Goal: Book appointment/travel/reservation

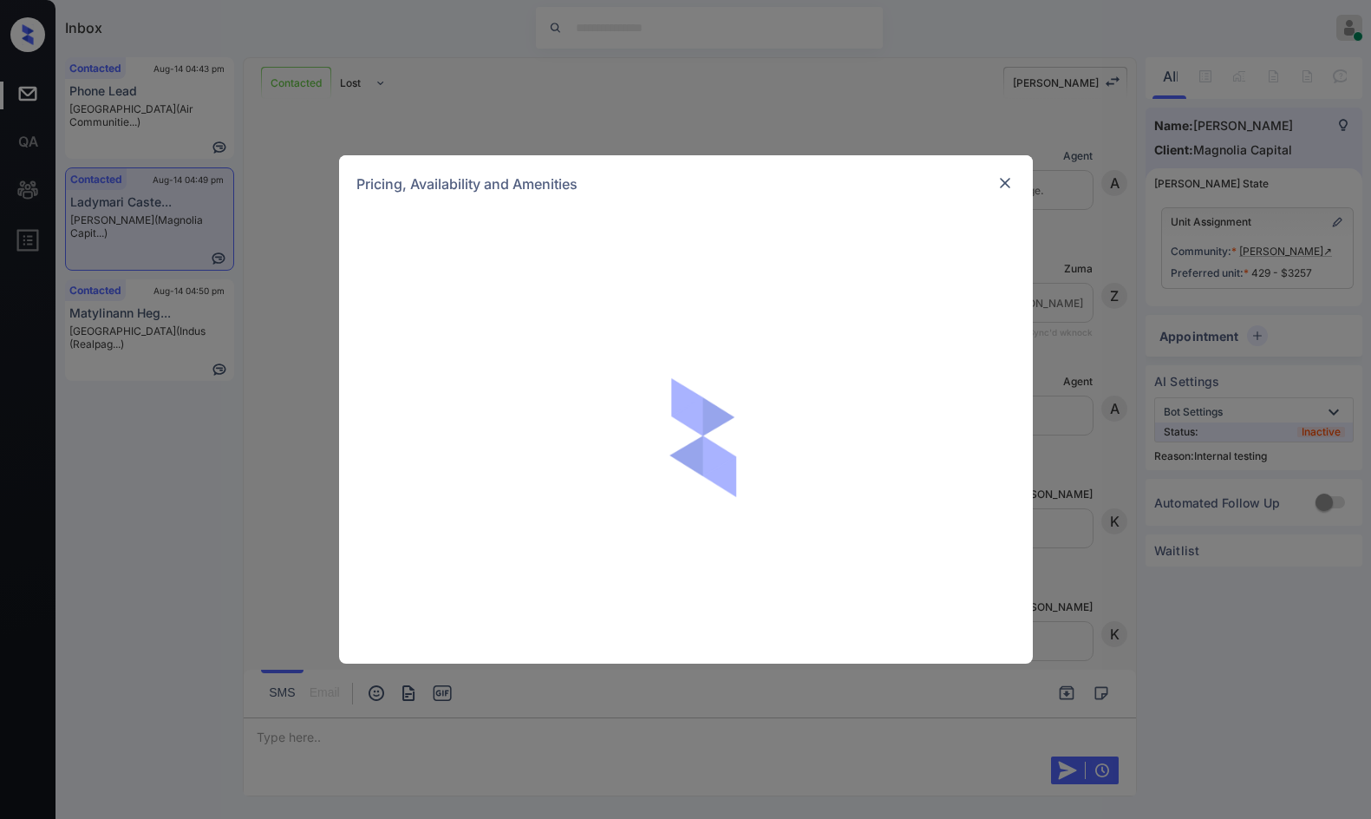
scroll to position [2089, 0]
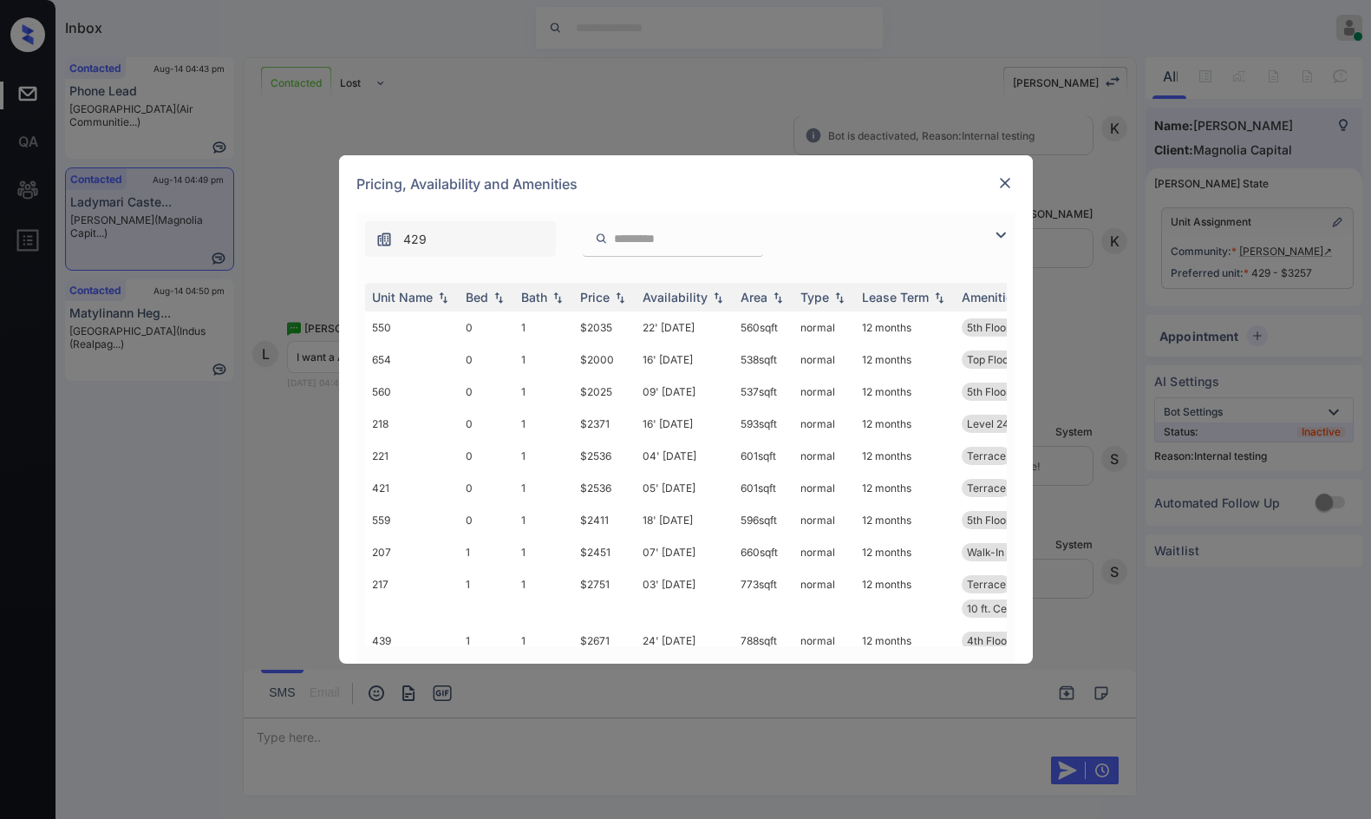
click at [998, 235] on img at bounding box center [1000, 235] width 21 height 21
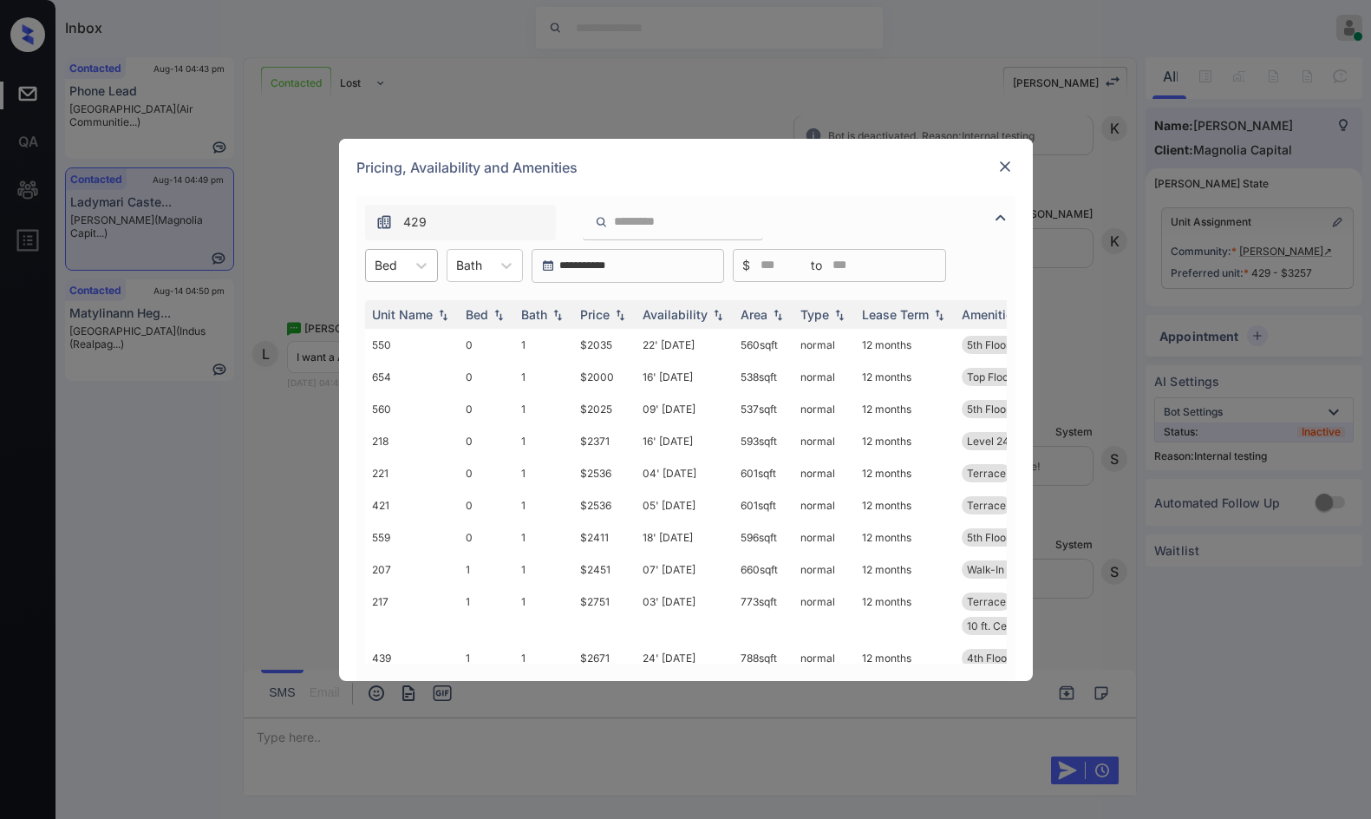
click at [397, 270] on div "Bed" at bounding box center [386, 264] width 40 height 25
click at [383, 370] on div "2" at bounding box center [401, 370] width 73 height 31
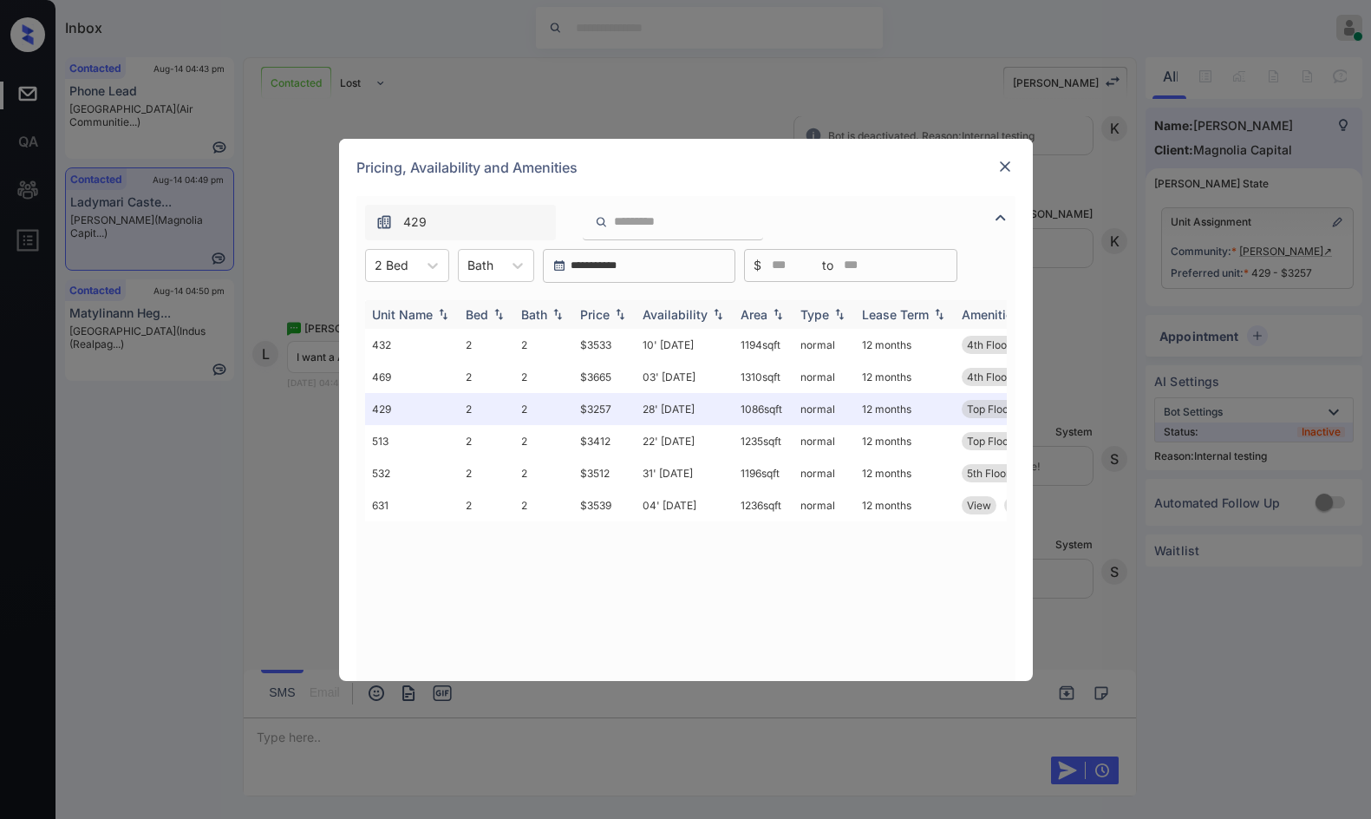
click at [612, 326] on th "Price" at bounding box center [604, 314] width 62 height 29
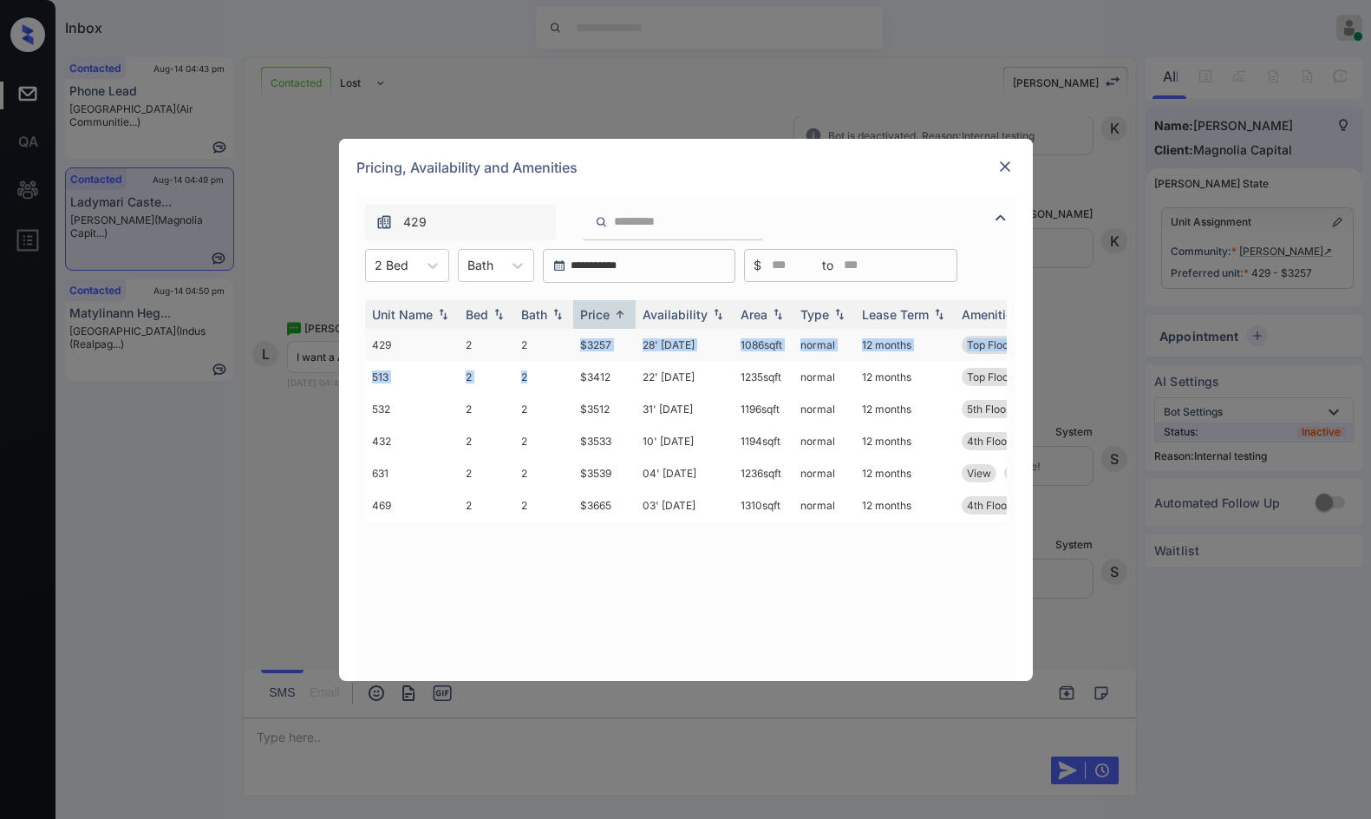
drag, startPoint x: 567, startPoint y: 362, endPoint x: 580, endPoint y: 353, distance: 16.1
click at [580, 353] on tbody "429 2 2 $3257 28' Sep 25 1086 sqft normal 12 months Top Floor Corner unit 513 2…" at bounding box center [818, 425] width 906 height 193
click at [628, 347] on td "$3257" at bounding box center [604, 345] width 62 height 32
drag, startPoint x: 625, startPoint y: 347, endPoint x: 587, endPoint y: 347, distance: 38.2
click at [579, 345] on td "$3257" at bounding box center [604, 345] width 62 height 32
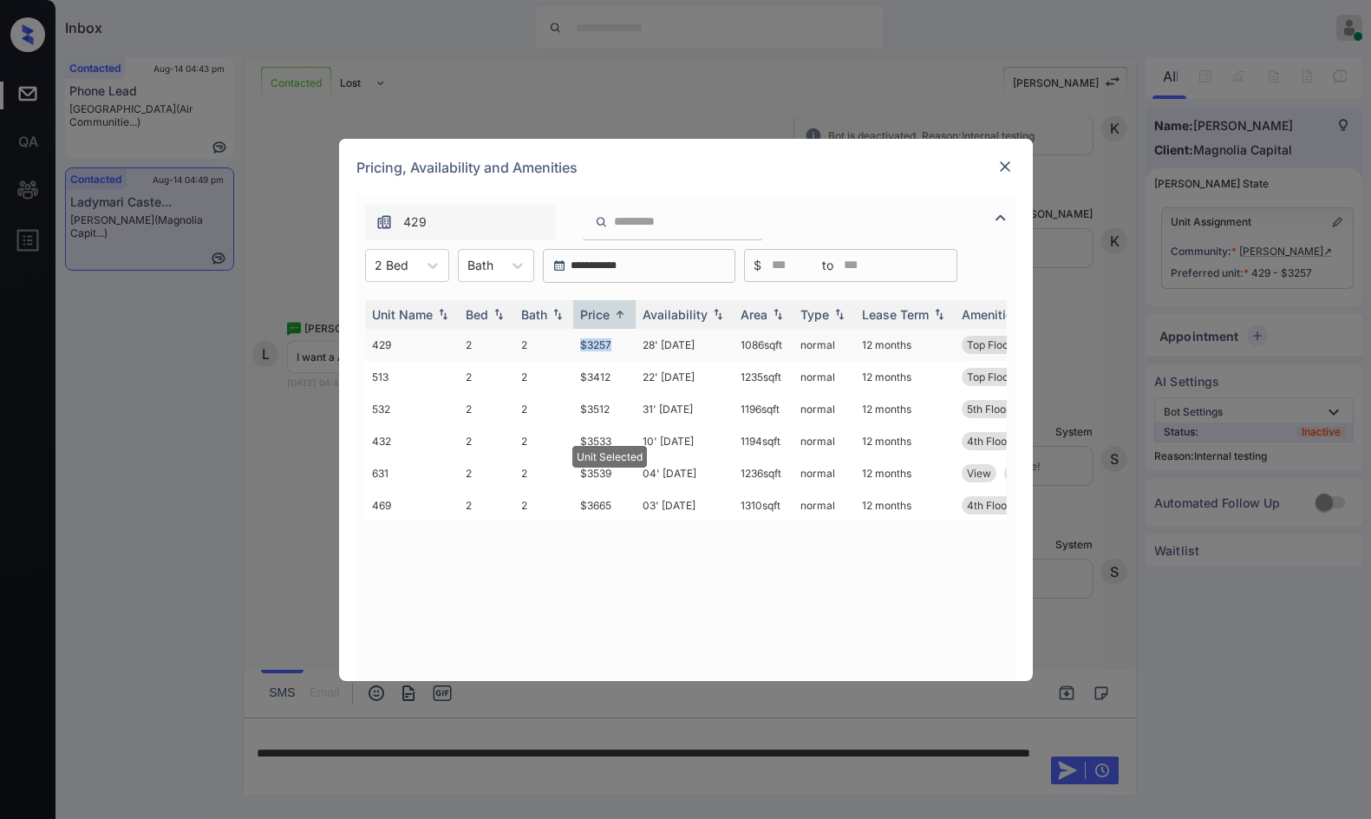
copy td "$3257"
click at [600, 349] on td "$3257" at bounding box center [604, 345] width 62 height 32
click at [601, 349] on td "$3257" at bounding box center [604, 345] width 62 height 32
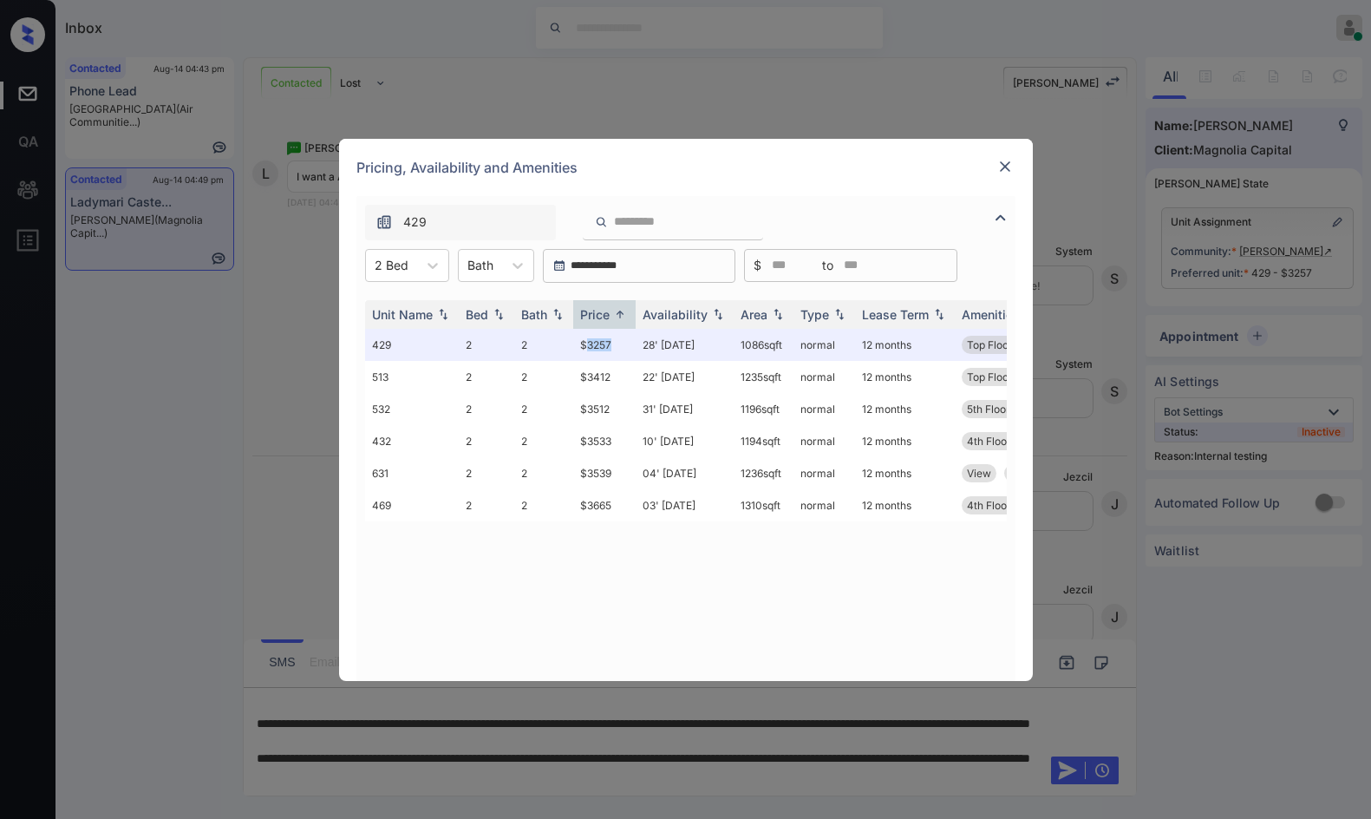
scroll to position [2315, 0]
click at [1009, 171] on img at bounding box center [1004, 166] width 17 height 17
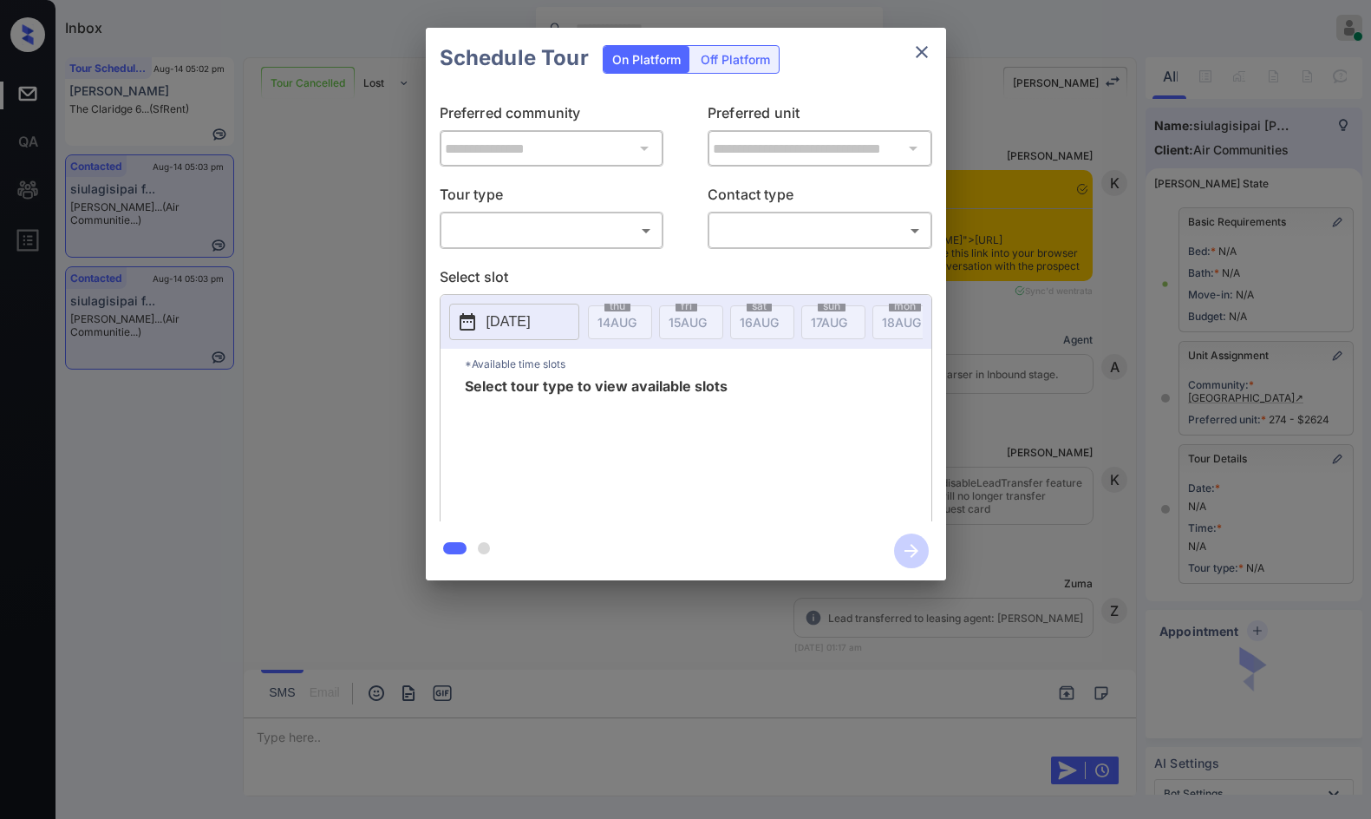
scroll to position [5742, 0]
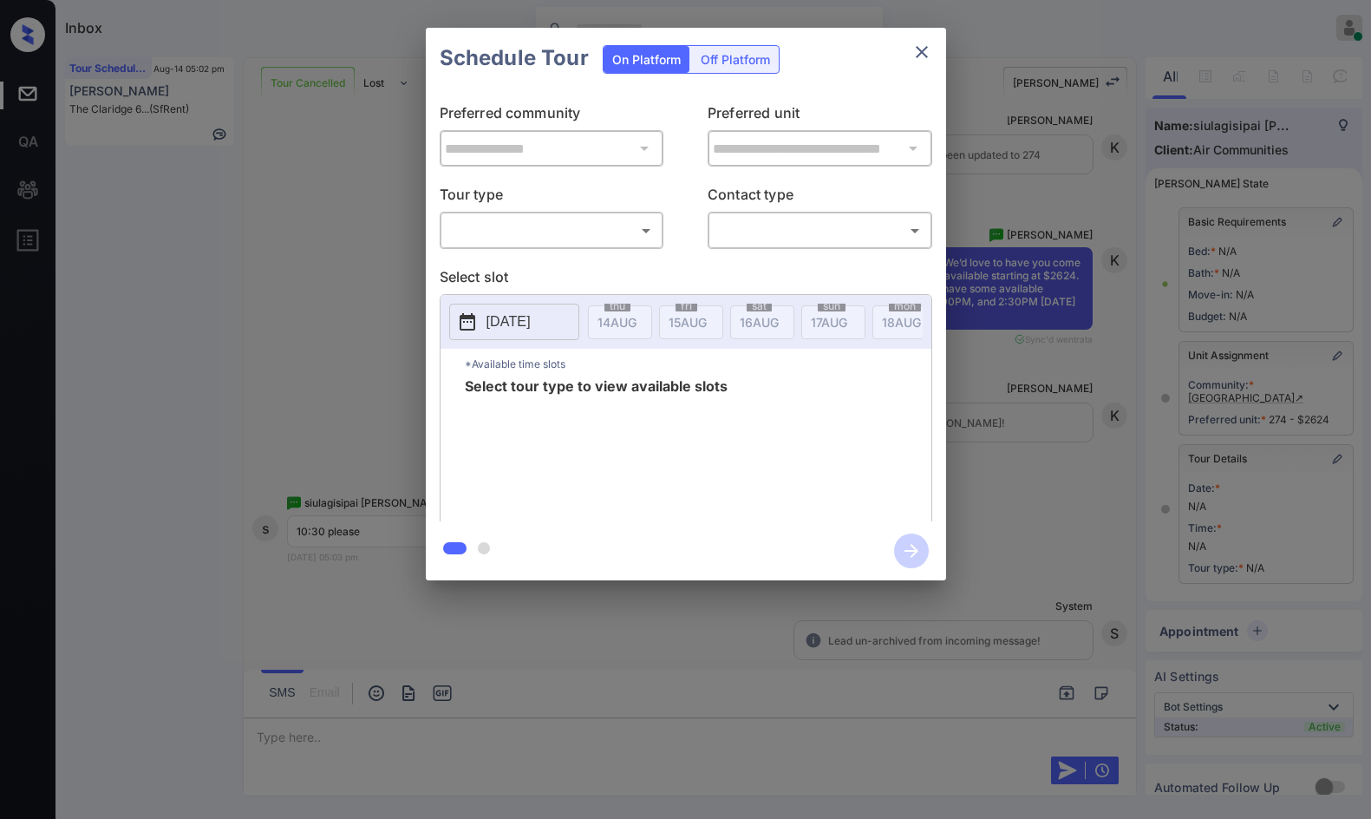
click at [578, 232] on body "Inbox Jezcil Usanastre Online Set yourself offline Set yourself on break Profil…" at bounding box center [685, 409] width 1371 height 819
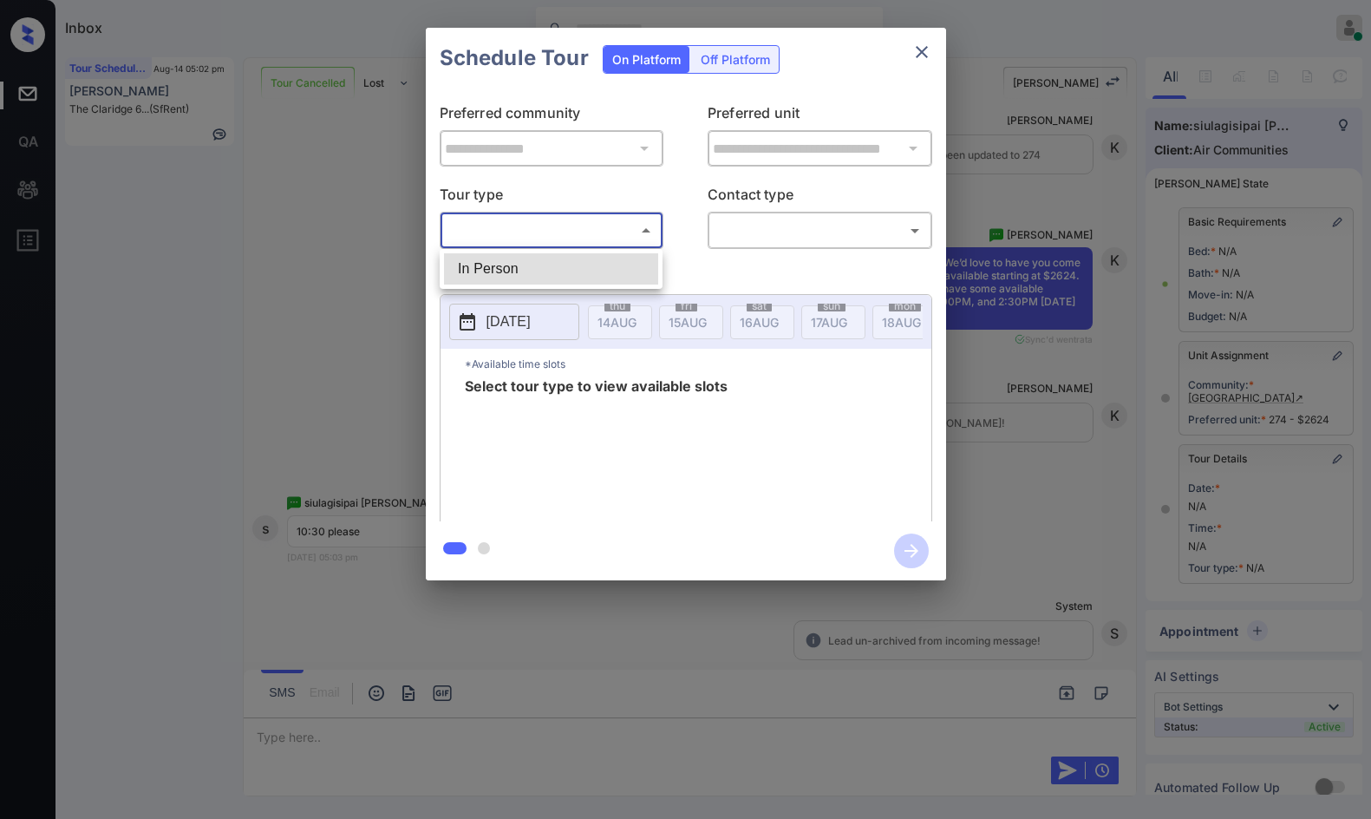
click at [564, 255] on li "In Person" at bounding box center [551, 268] width 214 height 31
type input "********"
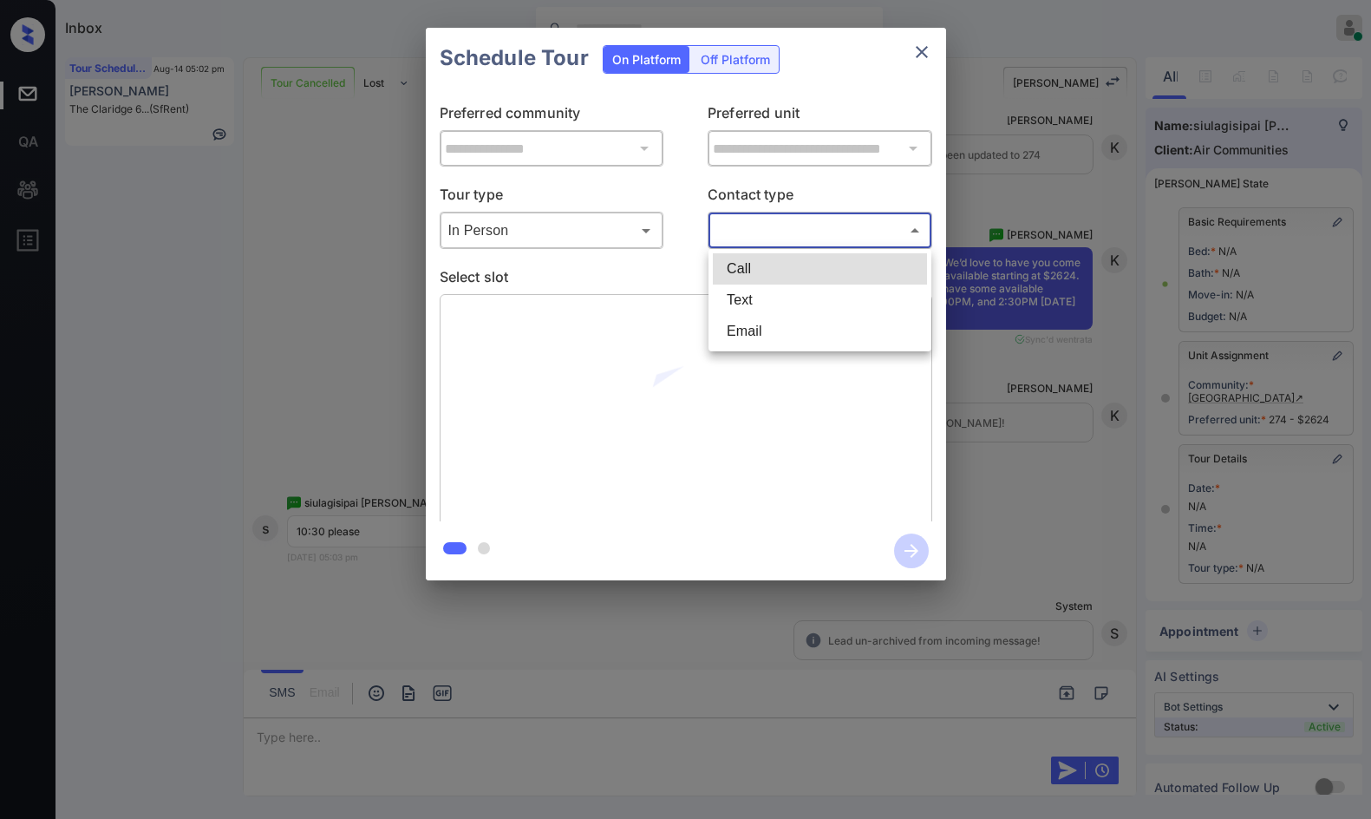
click at [766, 235] on body "Inbox Jezcil Usanastre Online Set yourself offline Set yourself on break Profil…" at bounding box center [685, 409] width 1371 height 819
click at [773, 273] on li "Call" at bounding box center [820, 268] width 214 height 31
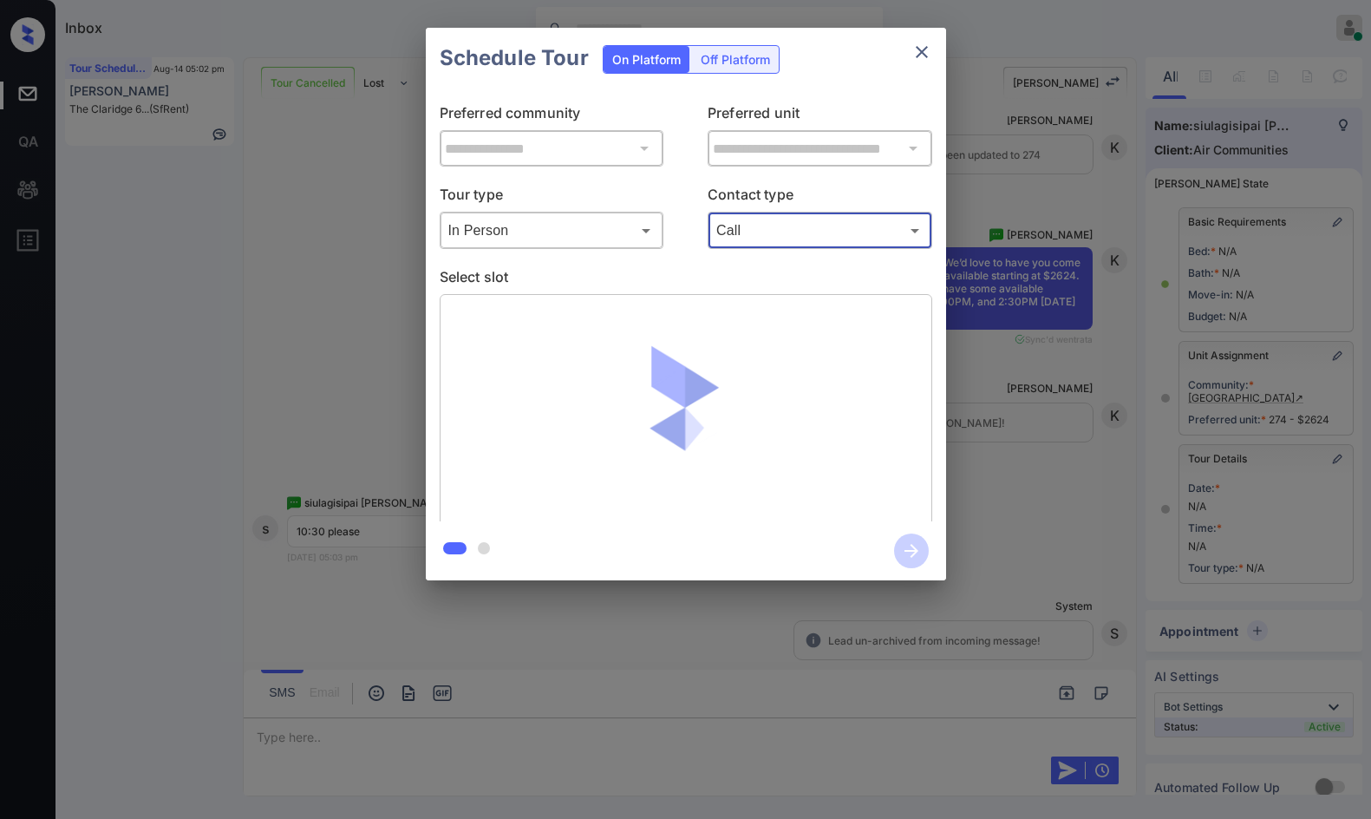
click at [789, 233] on body "Inbox Jezcil Usanastre Online Set yourself offline Set yourself on break Profil…" at bounding box center [685, 409] width 1371 height 819
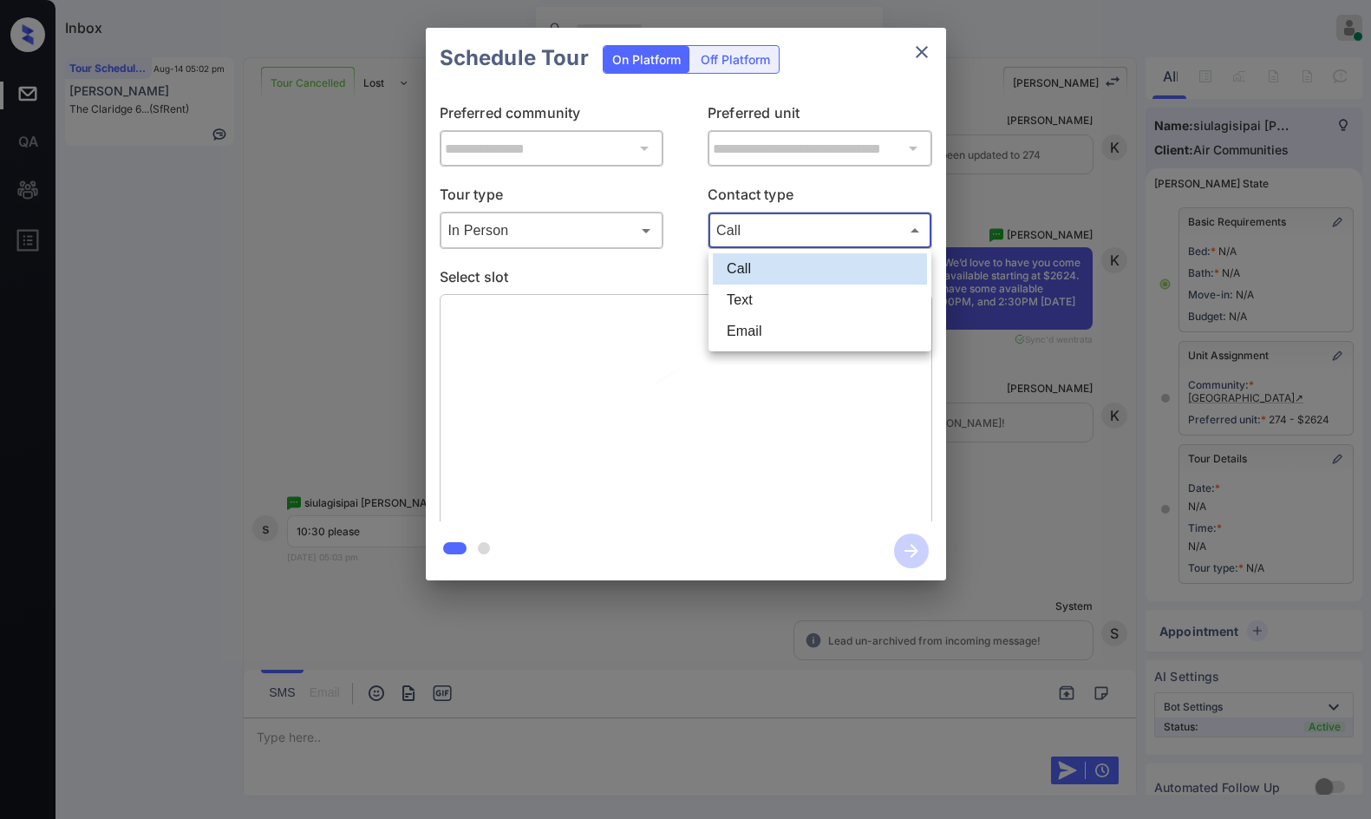
click at [817, 318] on li "Email" at bounding box center [820, 331] width 214 height 31
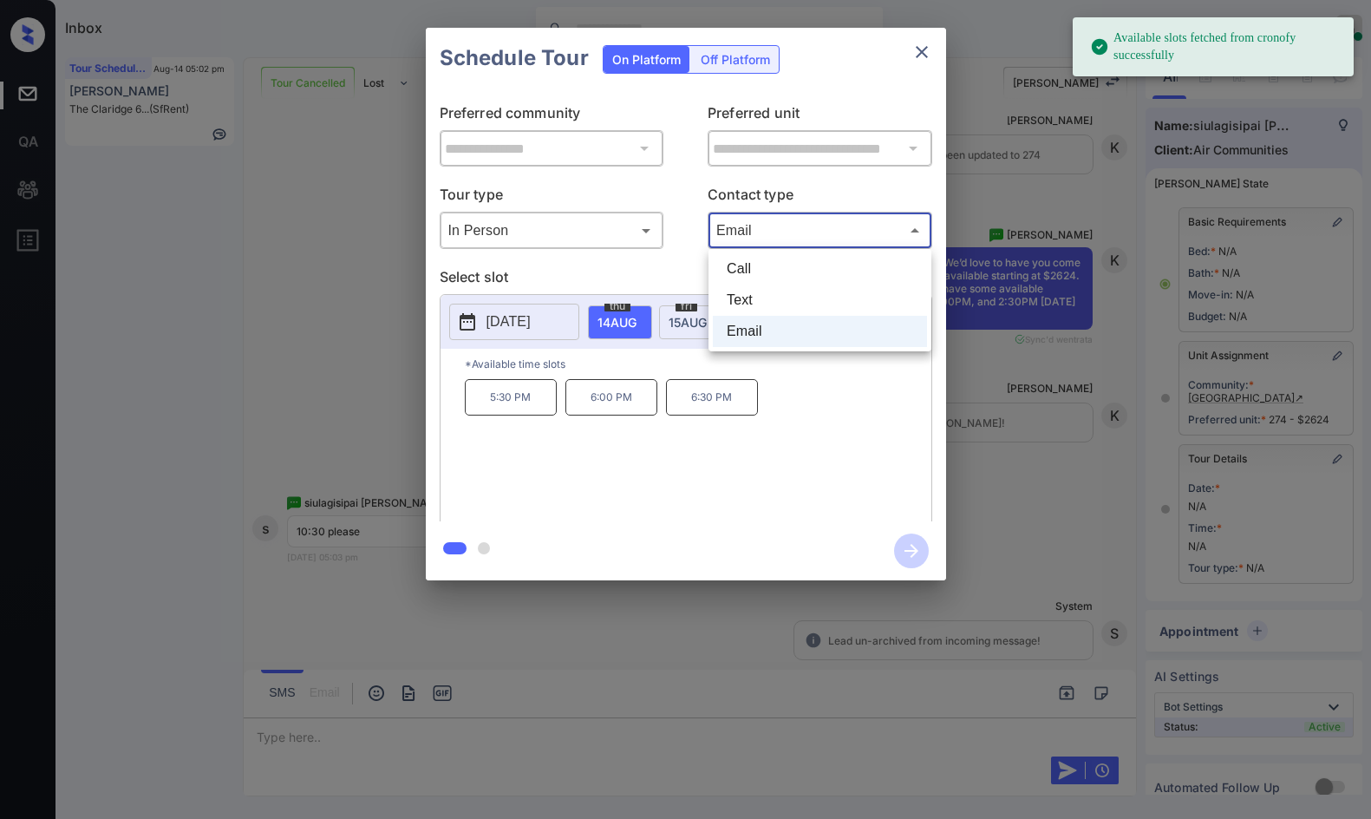
drag, startPoint x: 824, startPoint y: 233, endPoint x: 828, endPoint y: 271, distance: 38.4
click at [826, 234] on body "Available slots fetched from cronofy successfully Inbox Jezcil Usanastre Online…" at bounding box center [685, 409] width 1371 height 819
click at [823, 310] on li "Text" at bounding box center [820, 299] width 214 height 31
type input "****"
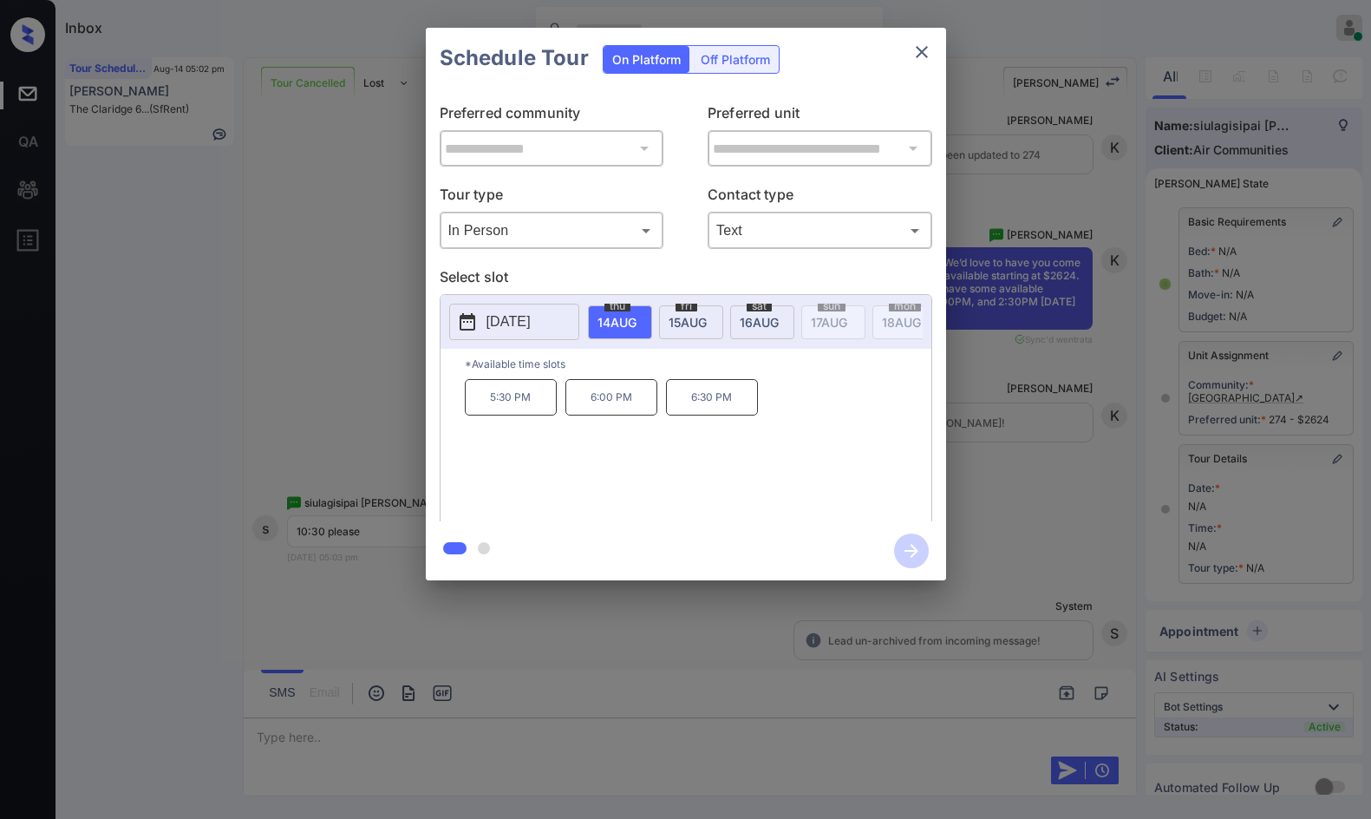
click at [637, 320] on span "16 AUG" at bounding box center [617, 322] width 39 height 15
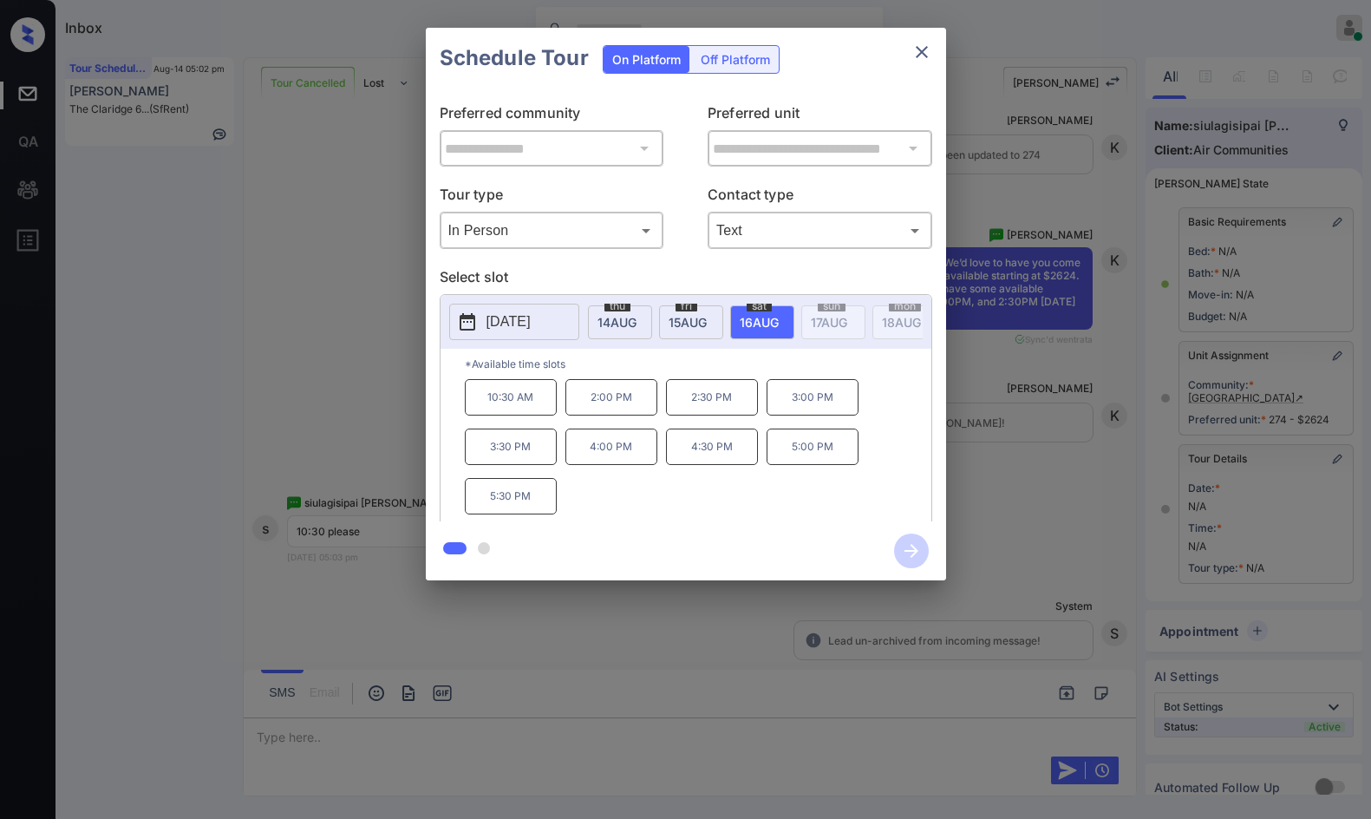
click at [407, 375] on div "**********" at bounding box center [685, 304] width 1371 height 608
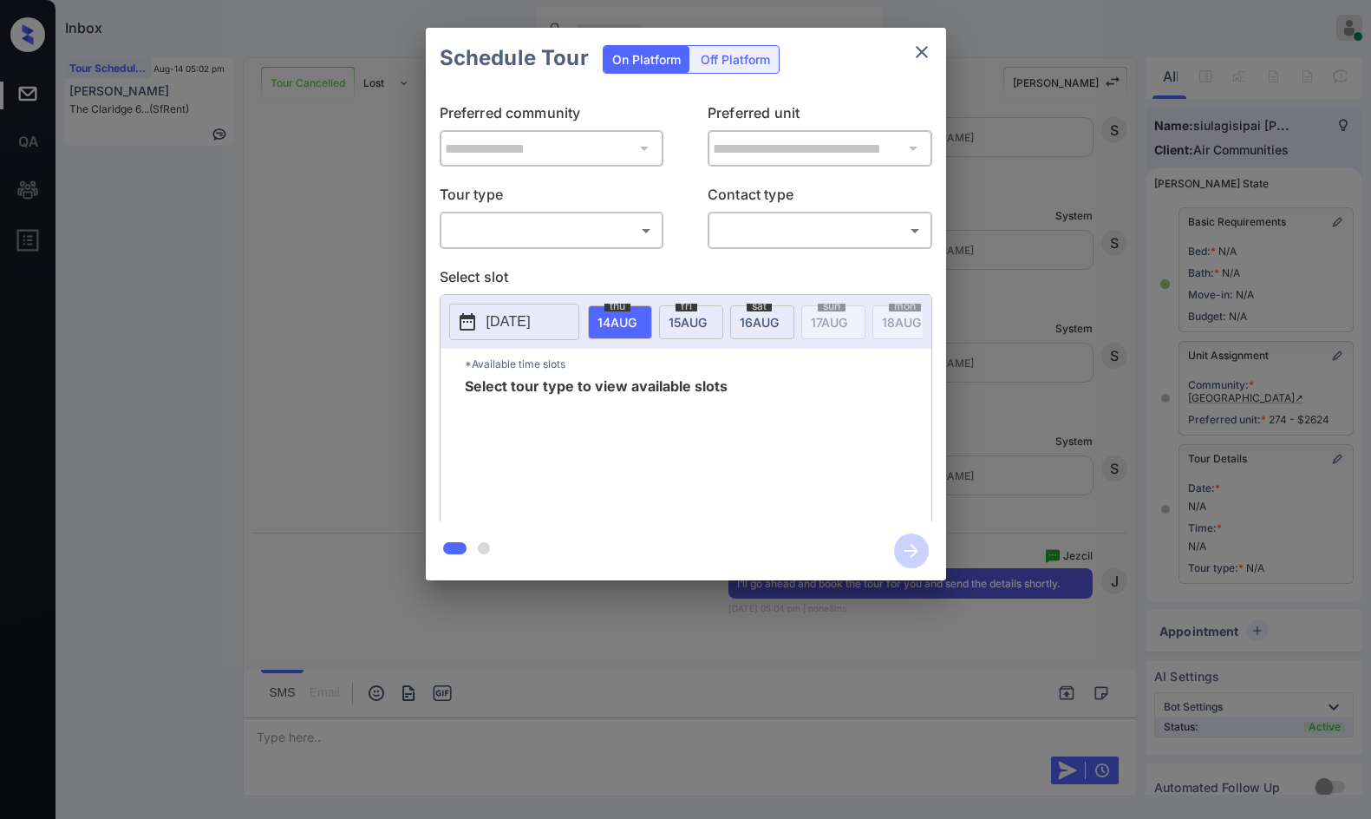
scroll to position [7475, 0]
click at [1112, 428] on div "**********" at bounding box center [685, 304] width 1371 height 608
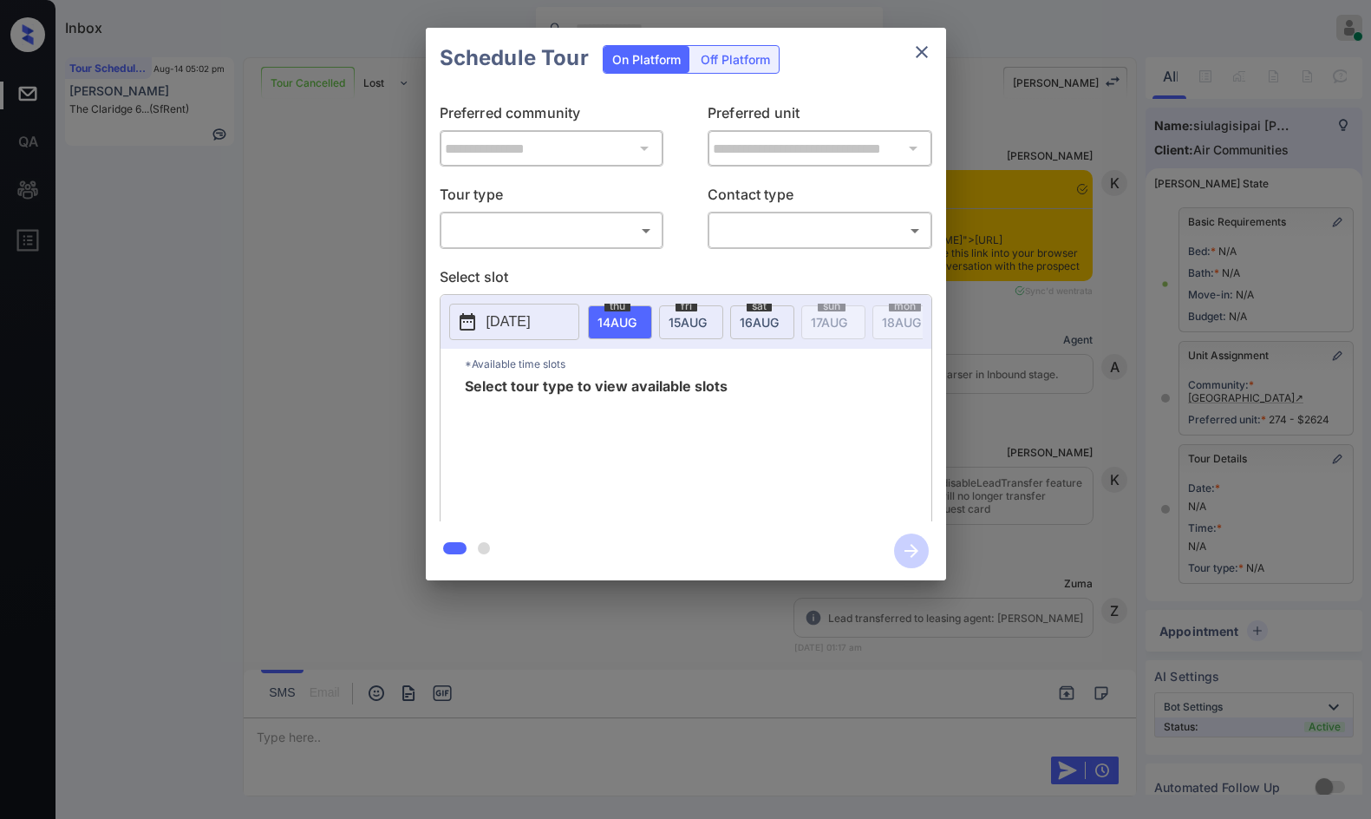
scroll to position [7128, 0]
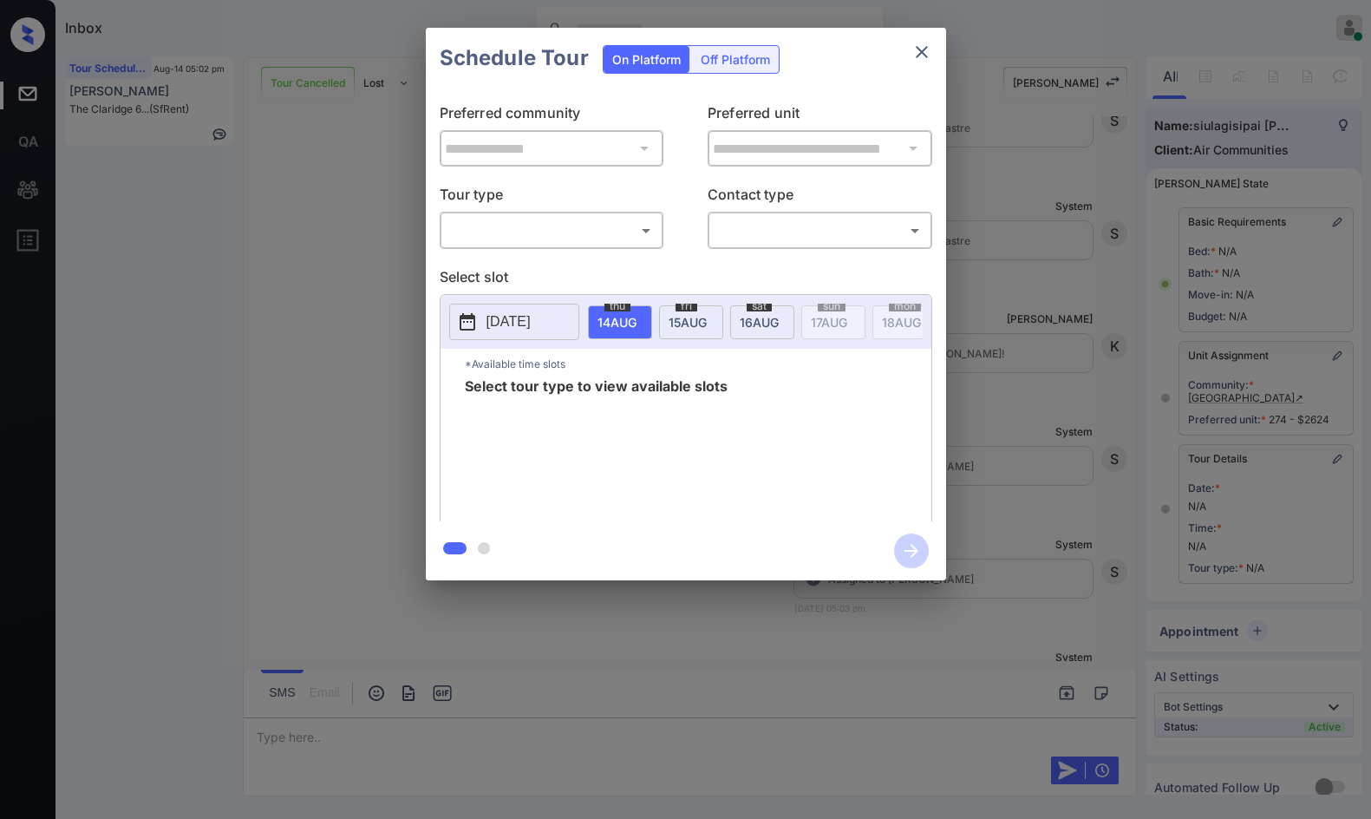
click at [605, 247] on div "​ ​" at bounding box center [552, 230] width 225 height 37
click at [617, 242] on body "Inbox Jezcil Usanastre Online Set yourself offline Set yourself on break Profil…" at bounding box center [685, 409] width 1371 height 819
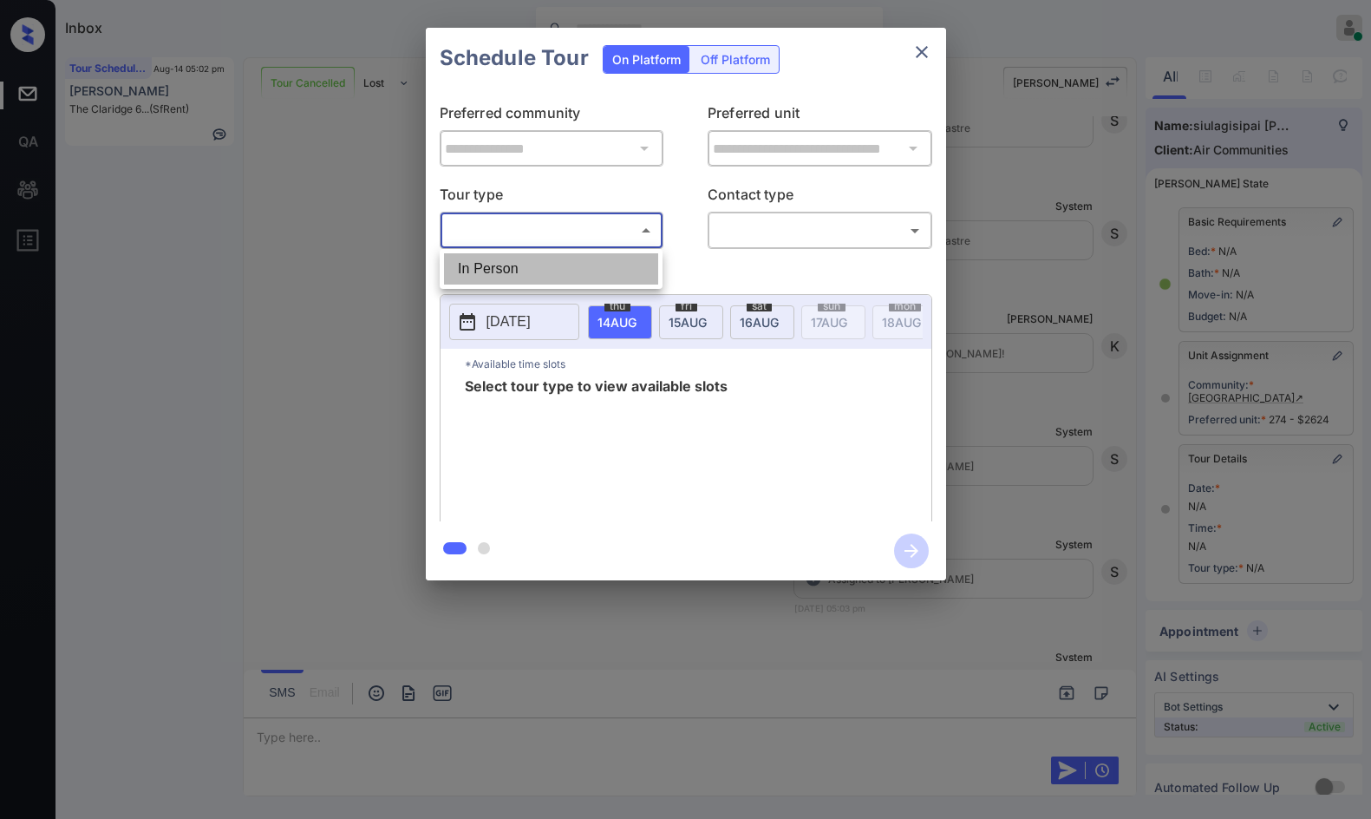
click at [627, 265] on li "In Person" at bounding box center [551, 268] width 214 height 31
type input "********"
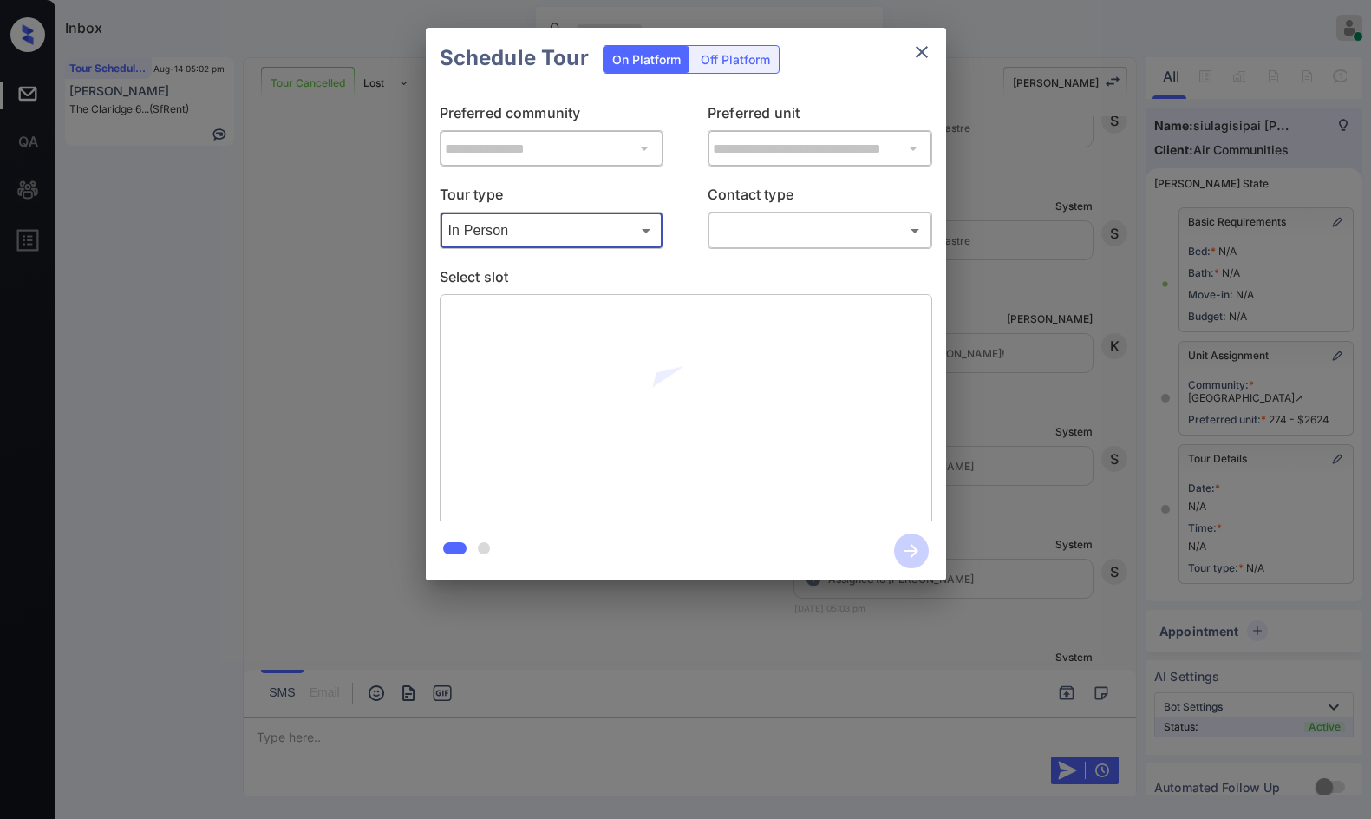
click at [742, 230] on body "Inbox Jezcil Usanastre Online Set yourself offline Set yourself on break Profil…" at bounding box center [685, 409] width 1371 height 819
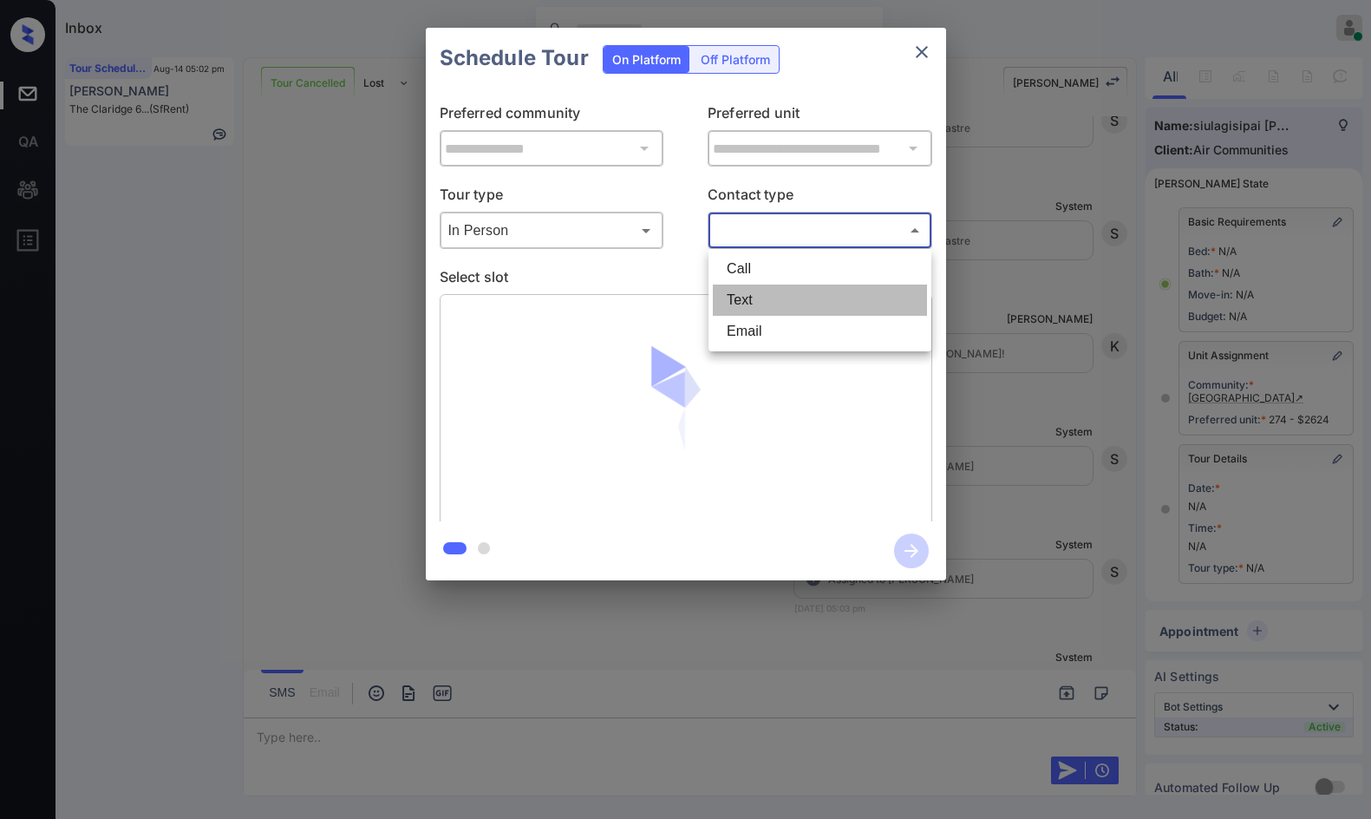
click at [742, 299] on li "Text" at bounding box center [820, 299] width 214 height 31
type input "****"
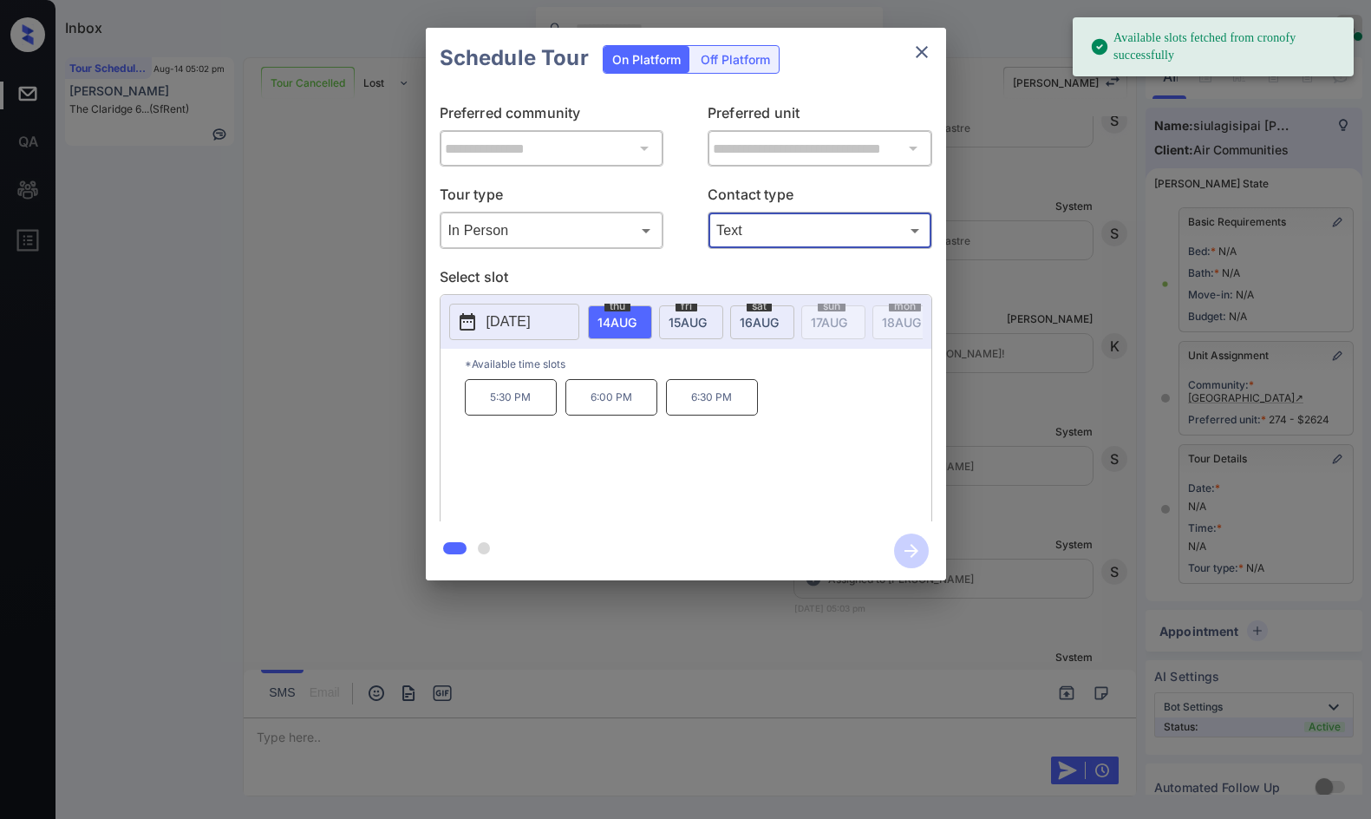
click at [637, 317] on span "16 AUG" at bounding box center [617, 322] width 39 height 15
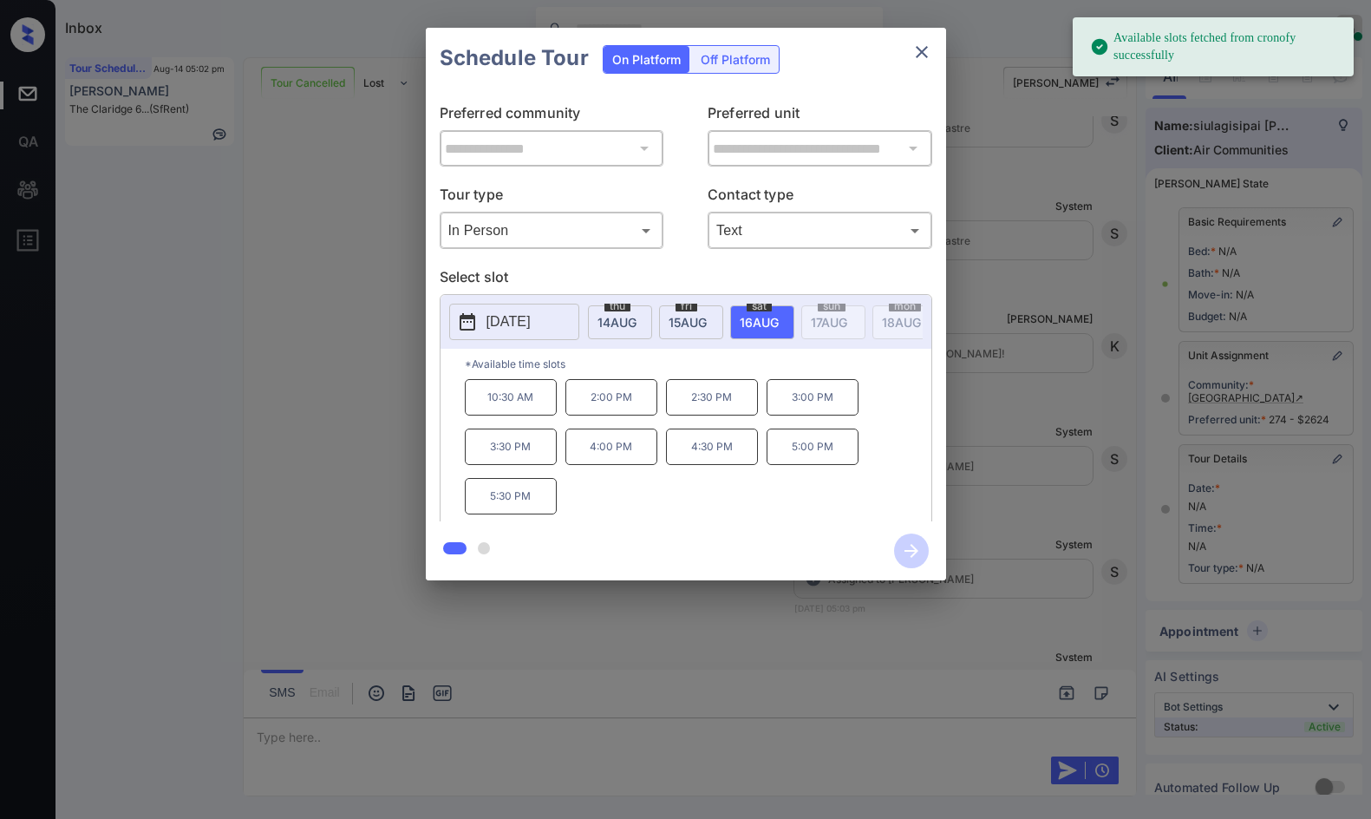
click at [537, 394] on p "10:30 AM" at bounding box center [511, 397] width 92 height 36
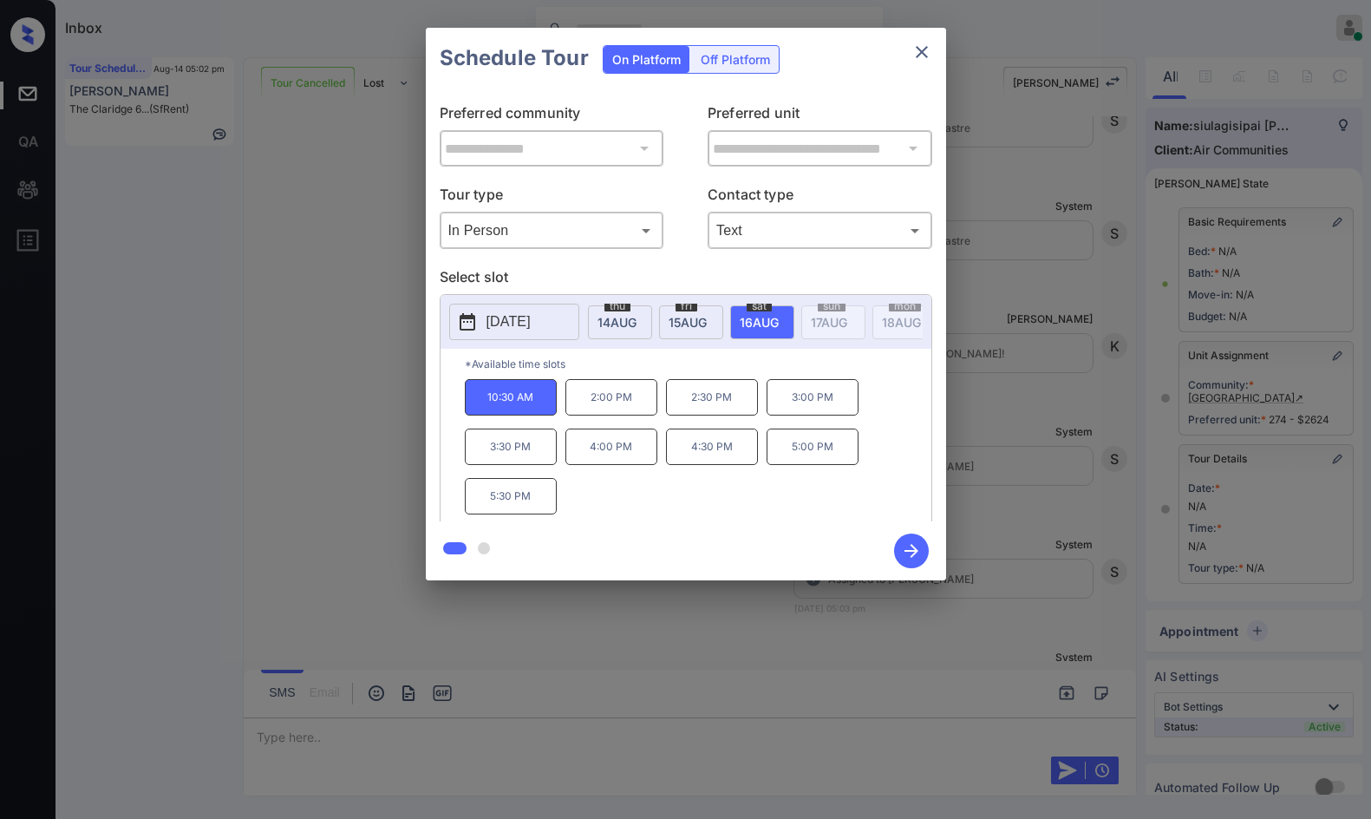
click at [918, 545] on icon "button" at bounding box center [911, 550] width 35 height 35
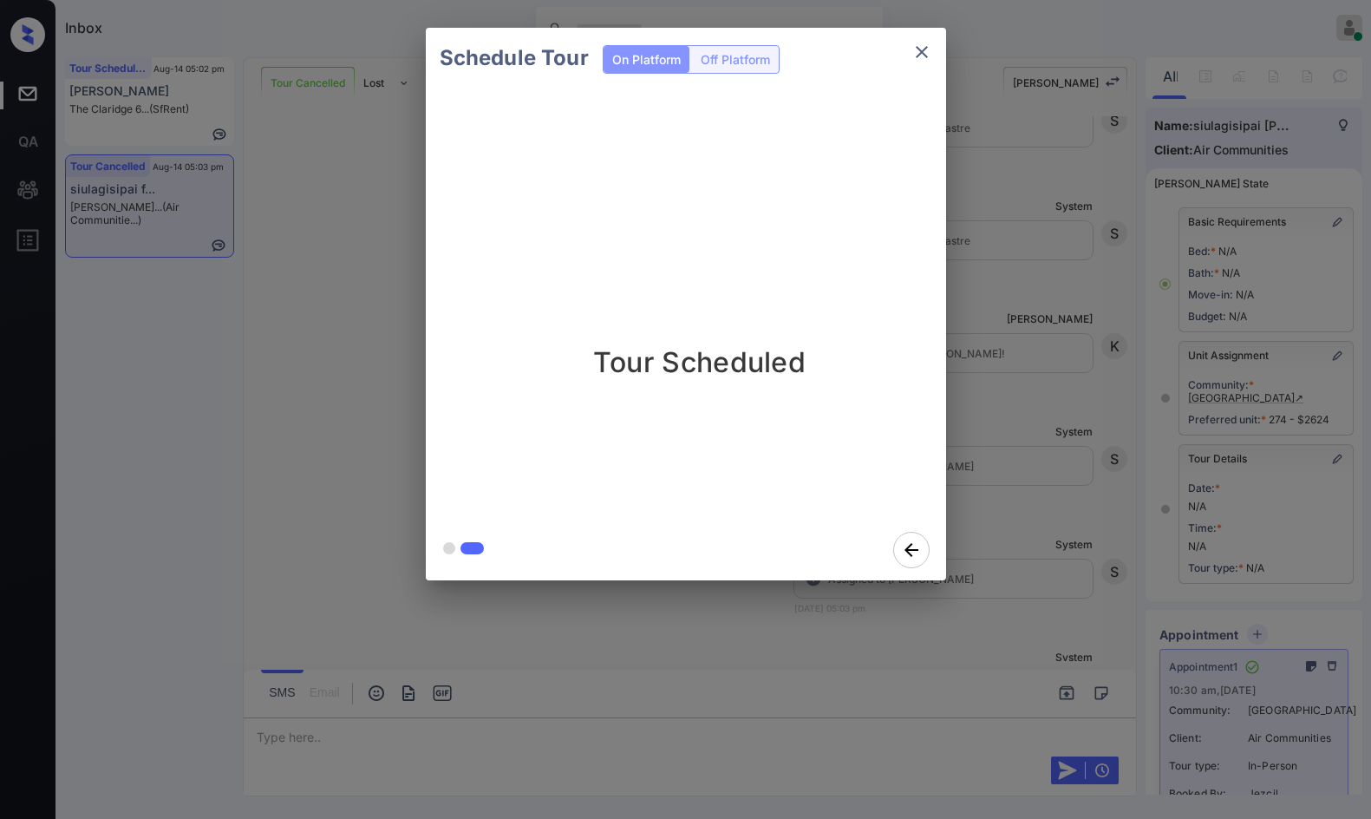
click at [266, 304] on div "Schedule Tour On Platform Off Platform Tour Scheduled" at bounding box center [685, 304] width 1371 height 608
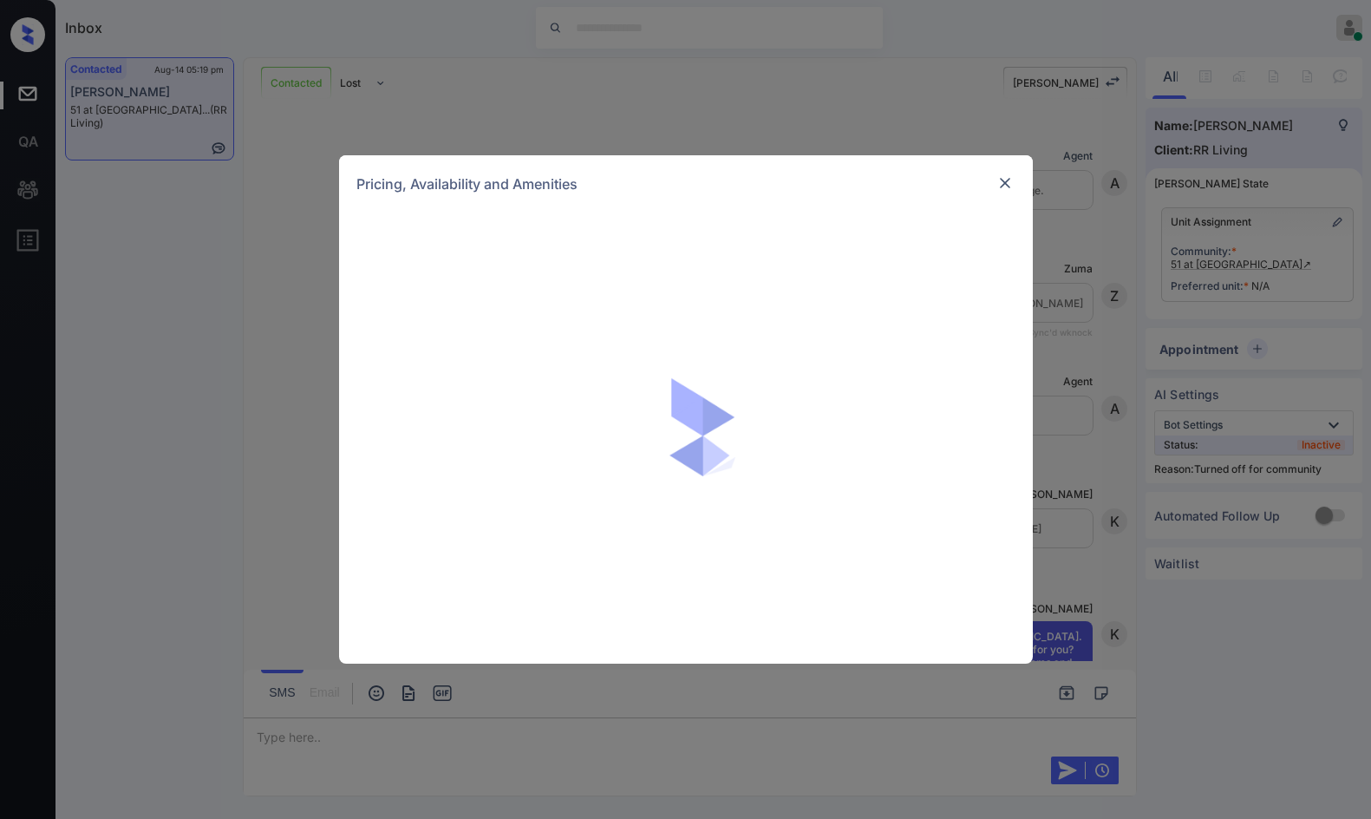
scroll to position [548, 0]
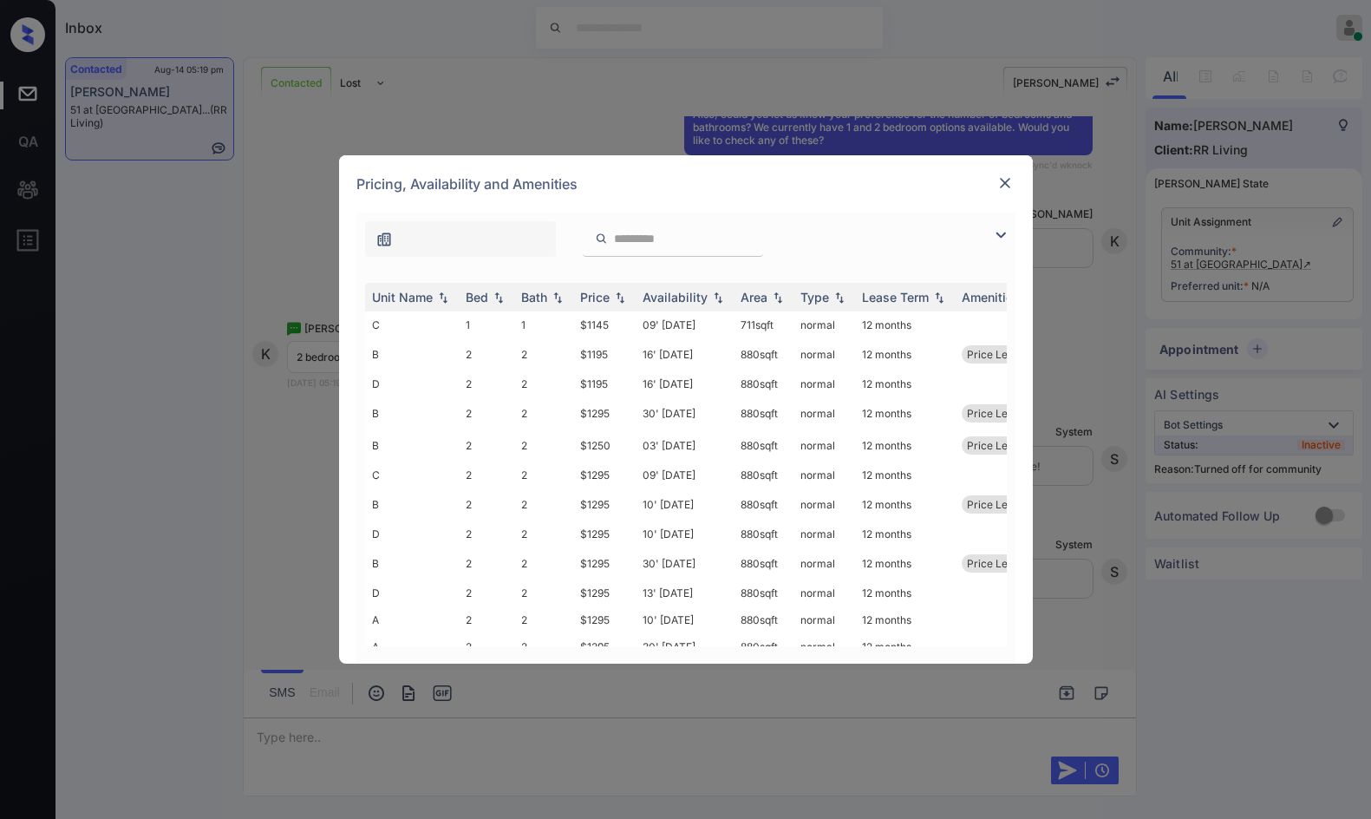
click at [995, 237] on img at bounding box center [1000, 235] width 21 height 21
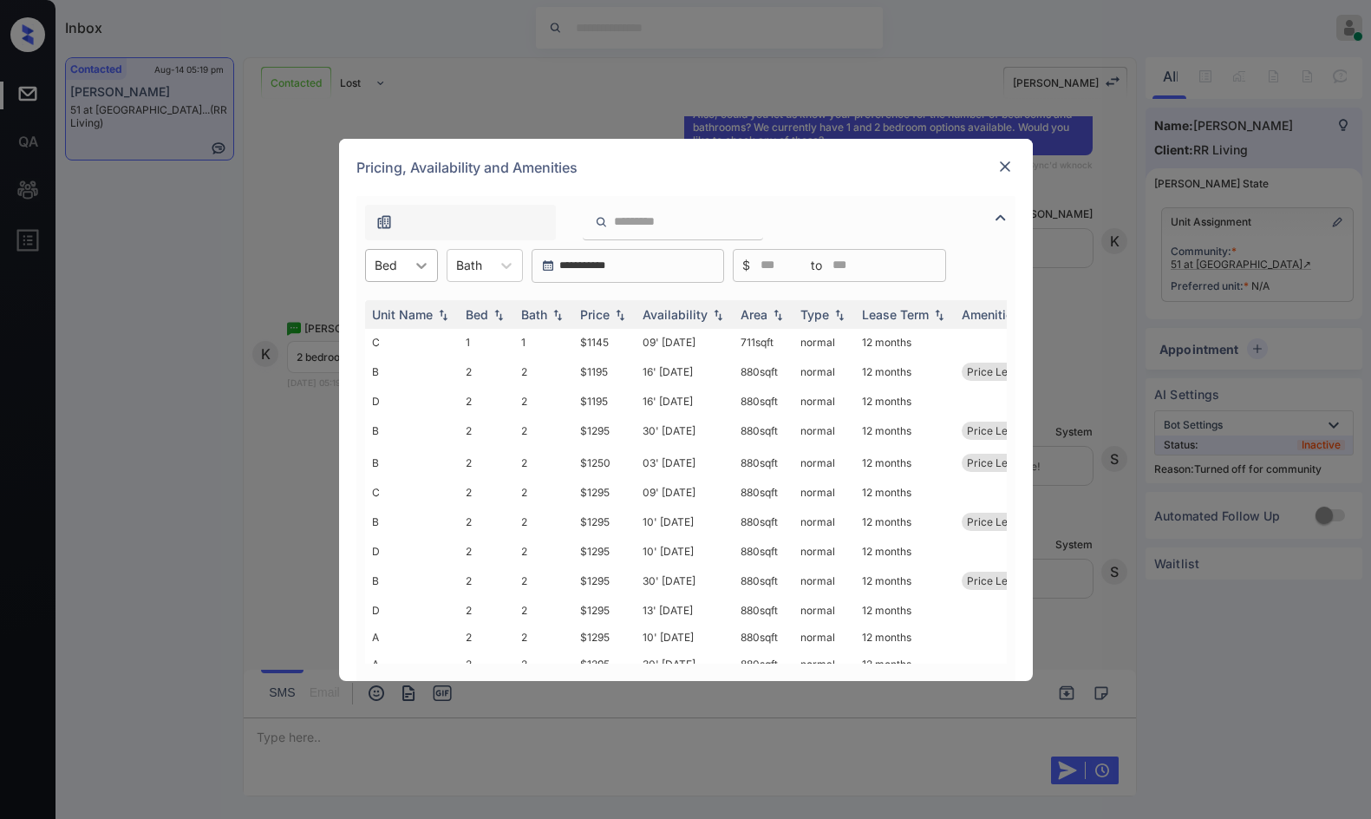
click at [413, 252] on div at bounding box center [421, 265] width 31 height 31
click at [401, 331] on div "2" at bounding box center [401, 338] width 73 height 31
click at [619, 307] on div "Price" at bounding box center [604, 314] width 49 height 15
click at [619, 308] on img at bounding box center [619, 314] width 17 height 12
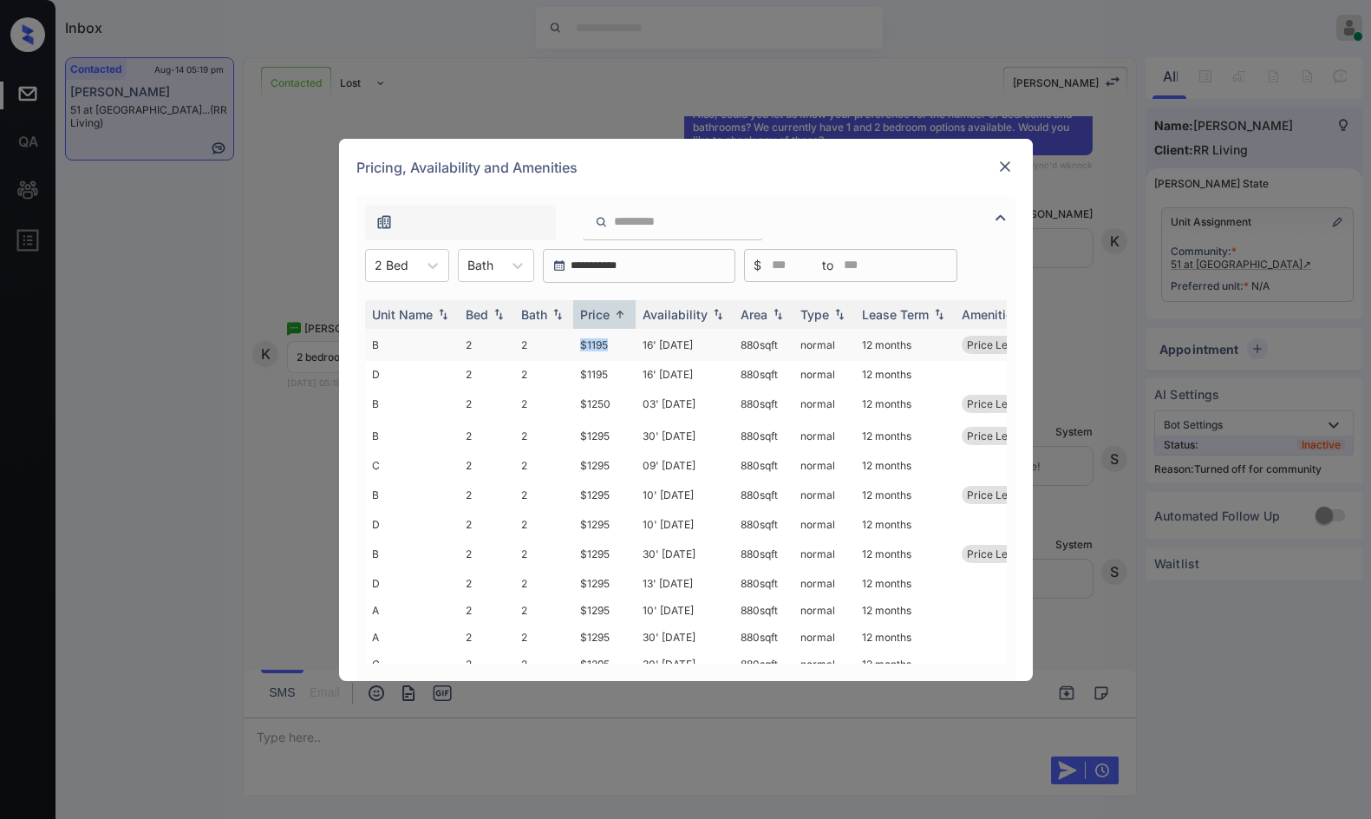
drag, startPoint x: 575, startPoint y: 344, endPoint x: 609, endPoint y: 349, distance: 34.1
click at [609, 349] on td "$1195" at bounding box center [604, 345] width 62 height 32
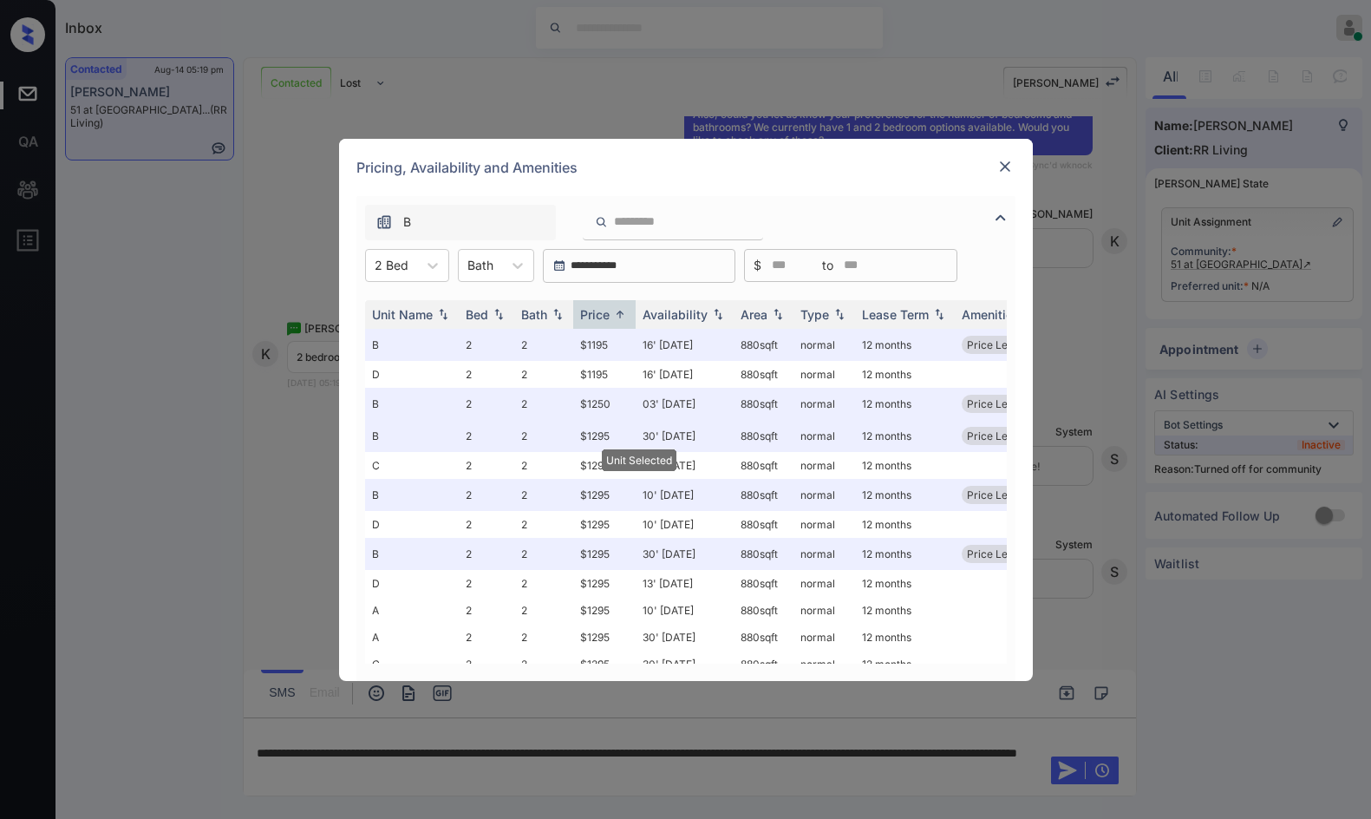
click at [1002, 167] on img at bounding box center [1004, 166] width 17 height 17
